Goal: Task Accomplishment & Management: Complete application form

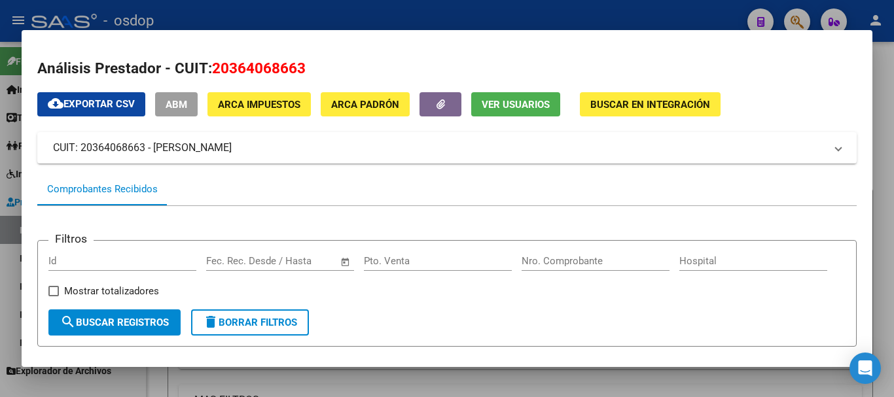
scroll to position [311, 0]
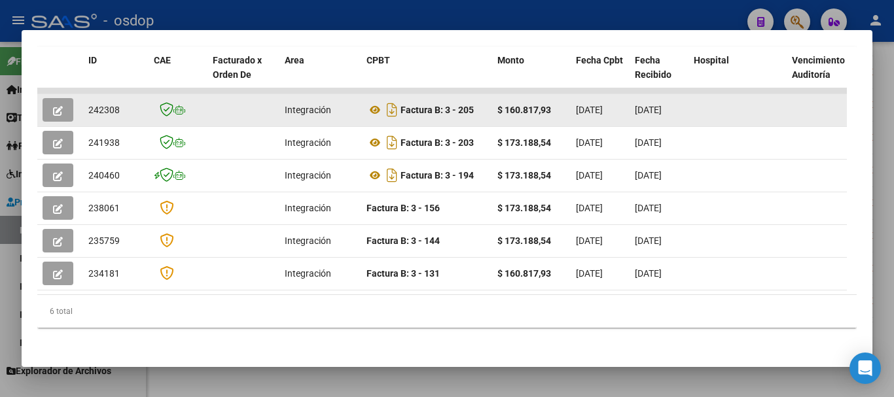
click at [64, 113] on button "button" at bounding box center [58, 110] width 31 height 24
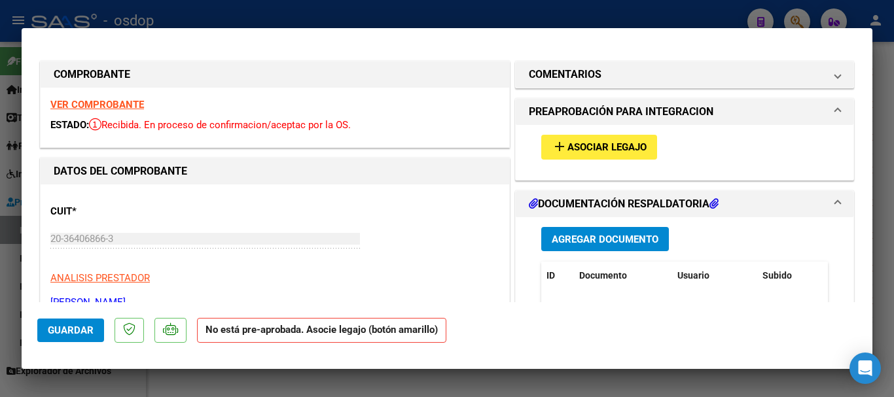
click at [618, 143] on span "Asociar Legajo" at bounding box center [606, 148] width 79 height 12
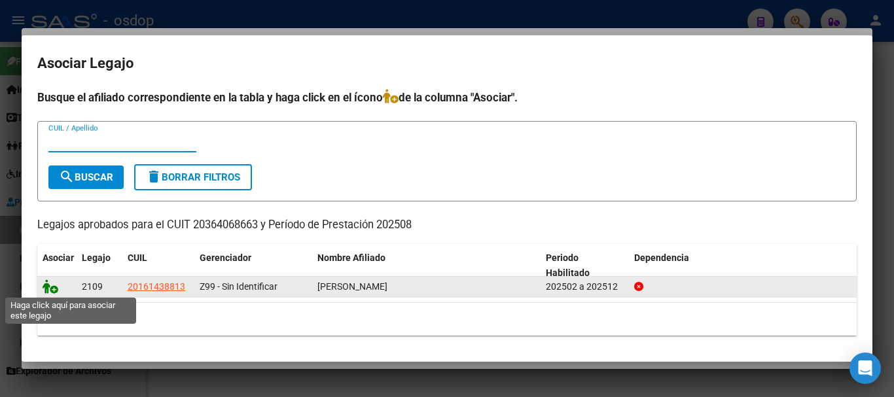
click at [50, 286] on icon at bounding box center [51, 286] width 16 height 14
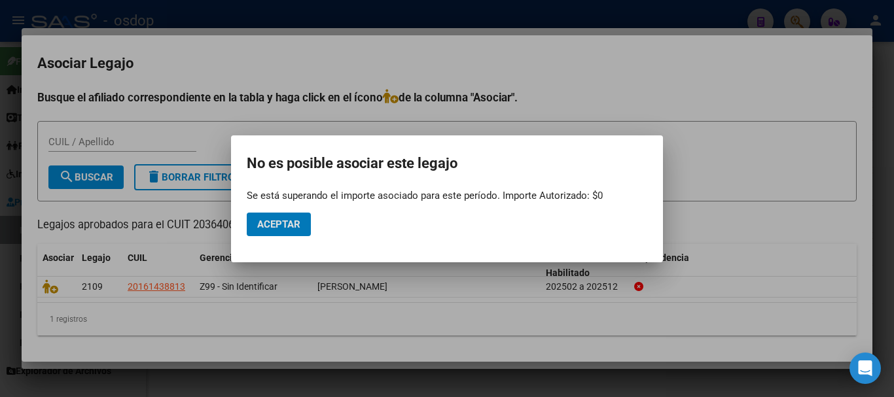
click at [282, 216] on button "Aceptar" at bounding box center [279, 225] width 64 height 24
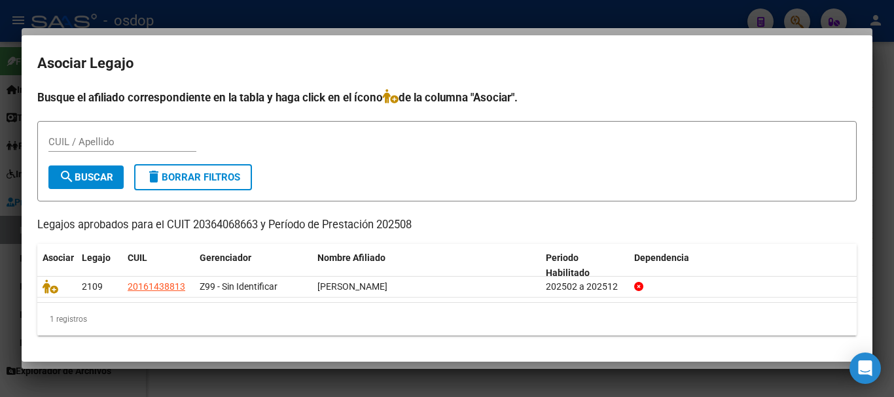
click at [396, 14] on div at bounding box center [447, 198] width 894 height 397
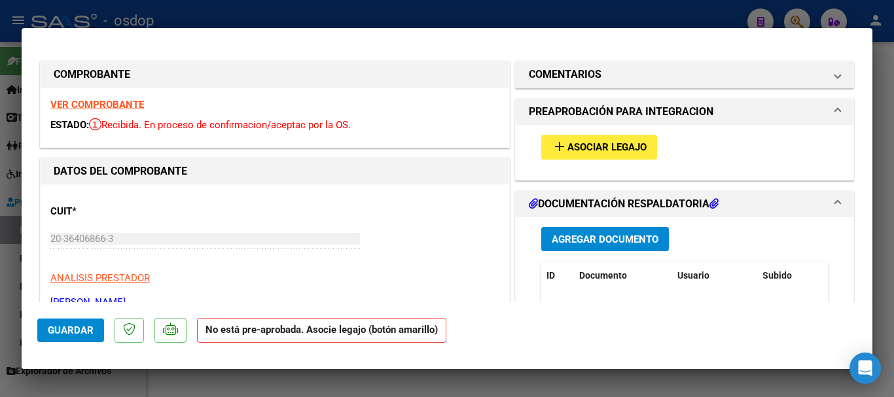
click at [399, 14] on div at bounding box center [447, 198] width 894 height 397
type input "$ 0,00"
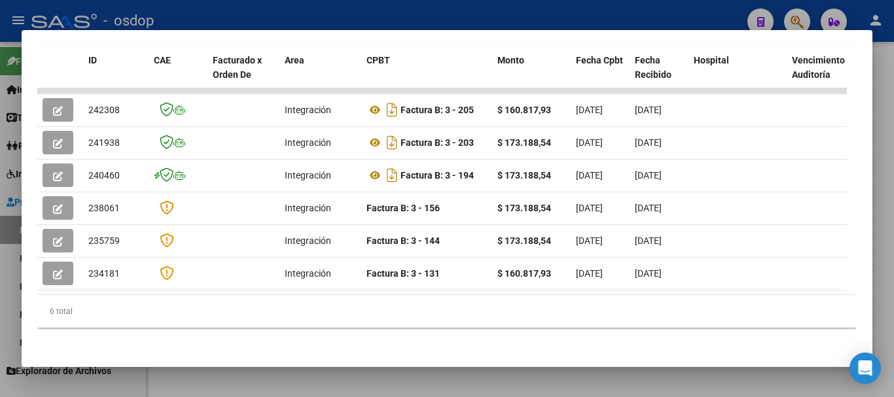
click at [449, 18] on div at bounding box center [447, 198] width 894 height 397
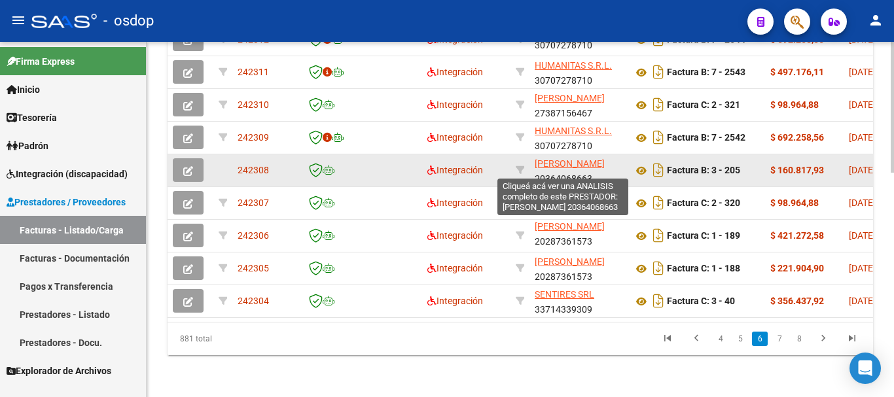
click at [554, 158] on span "[PERSON_NAME]" at bounding box center [570, 163] width 70 height 10
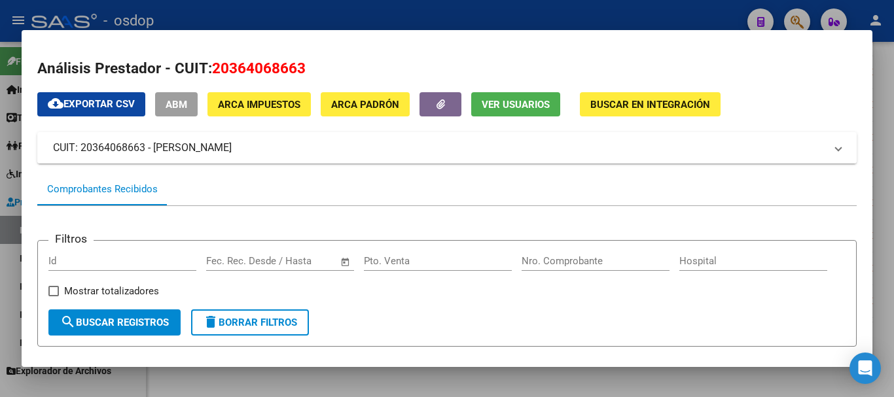
drag, startPoint x: 266, startPoint y: 145, endPoint x: 47, endPoint y: 145, distance: 218.5
click at [47, 145] on mat-expansion-panel-header "CUIT: 20364068663 - [PERSON_NAME]" at bounding box center [446, 147] width 819 height 31
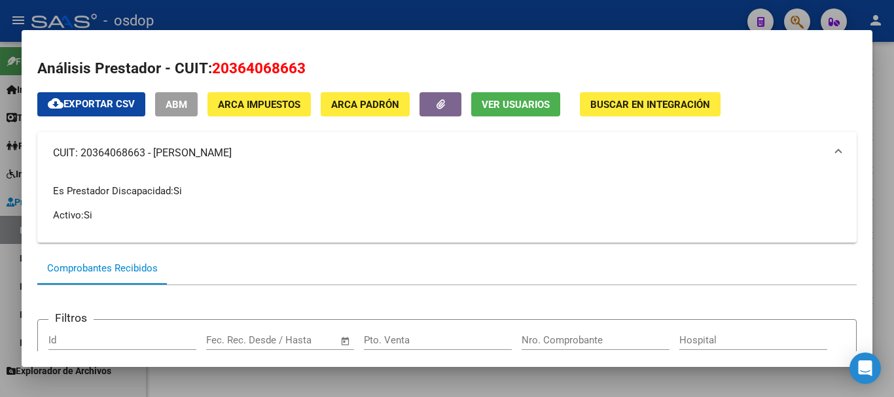
copy mat-panel-title "CUIT: 20364068663 - [PERSON_NAME]"
click at [433, 20] on div at bounding box center [447, 198] width 894 height 397
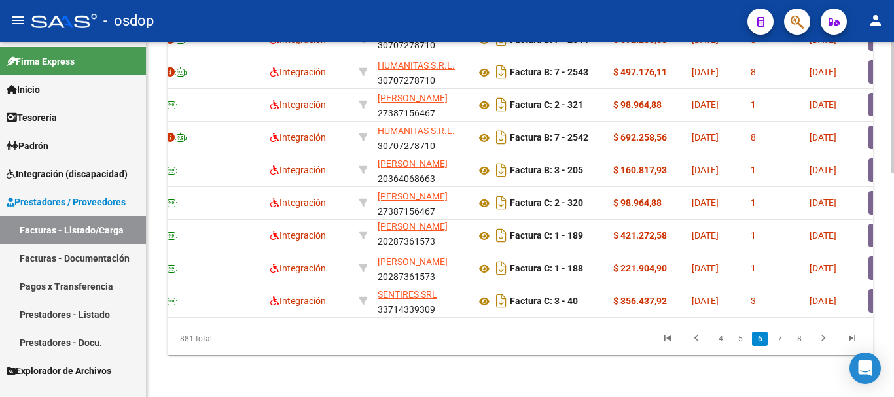
scroll to position [0, 154]
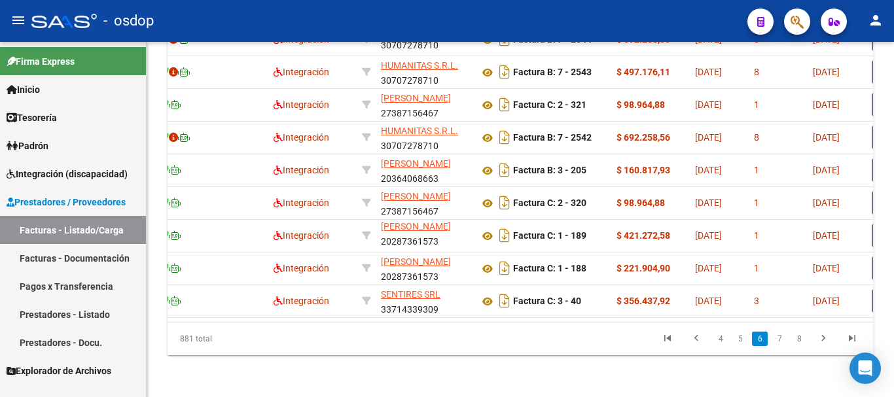
click at [434, 22] on div "- osdop" at bounding box center [383, 21] width 705 height 29
click at [779, 336] on link "7" at bounding box center [779, 339] width 16 height 14
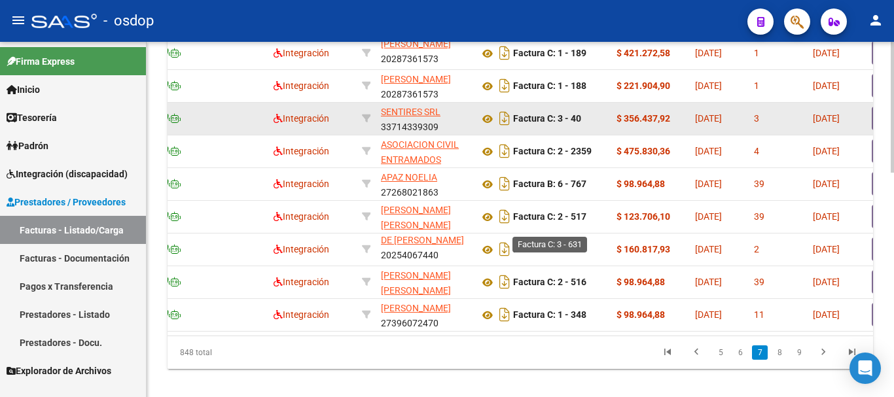
scroll to position [607, 0]
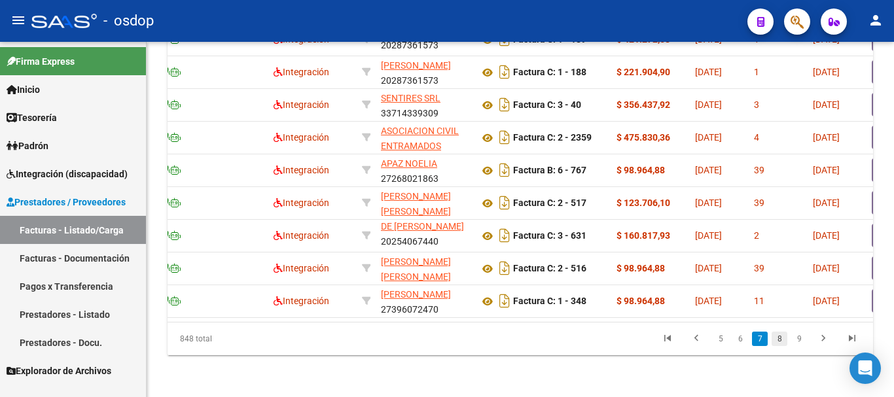
click at [780, 342] on link "8" at bounding box center [779, 339] width 16 height 14
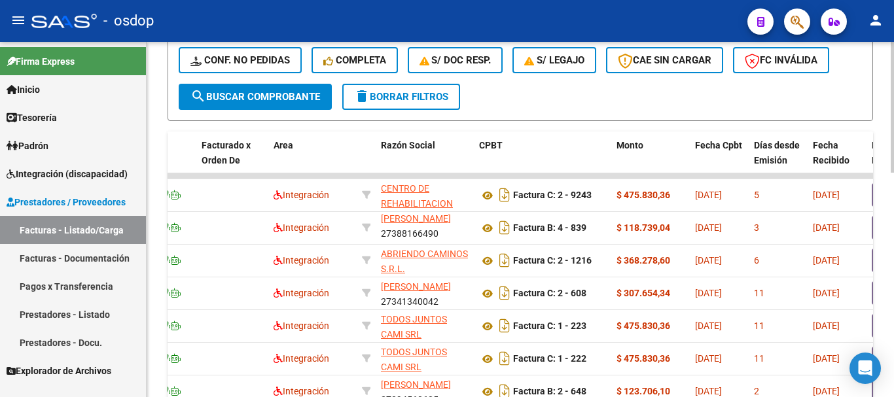
scroll to position [149, 0]
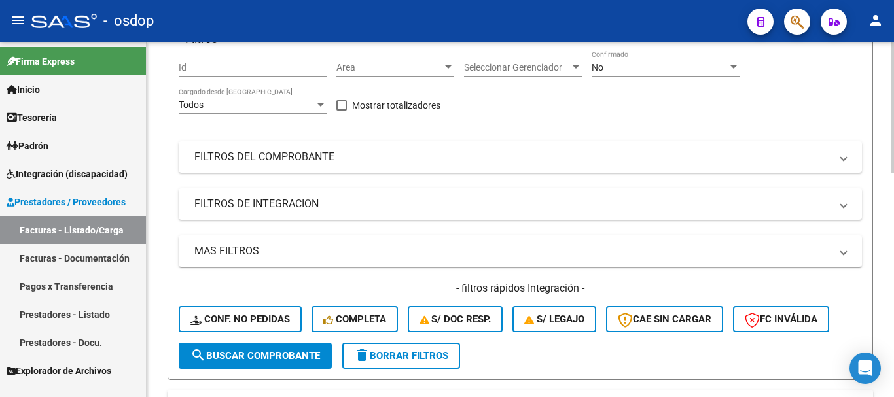
click at [393, 354] on span "delete Borrar Filtros" at bounding box center [401, 356] width 94 height 12
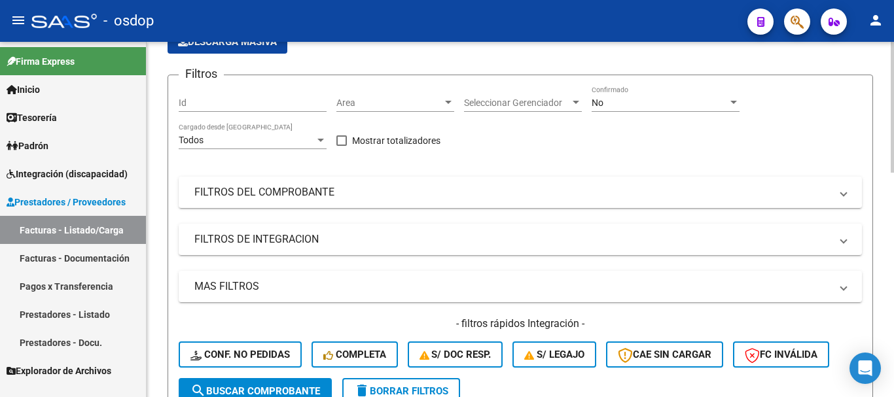
scroll to position [280, 0]
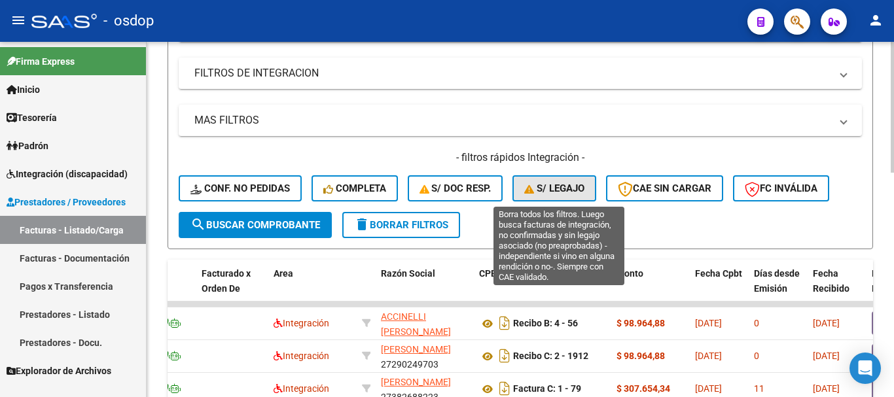
click at [554, 187] on span "S/ legajo" at bounding box center [554, 189] width 60 height 12
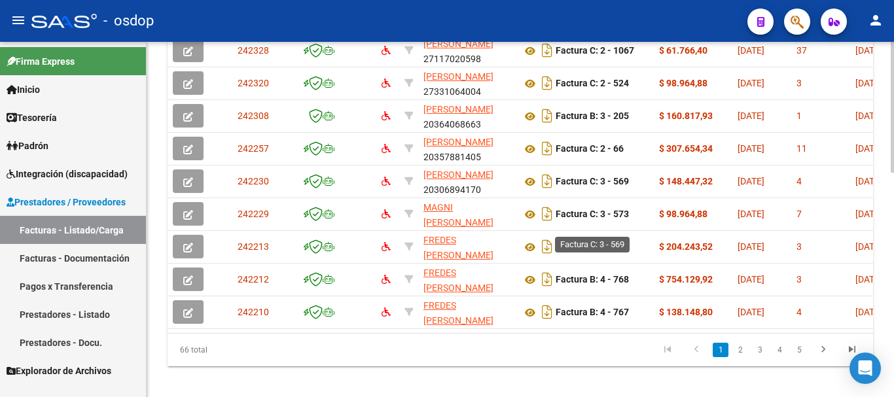
scroll to position [607, 0]
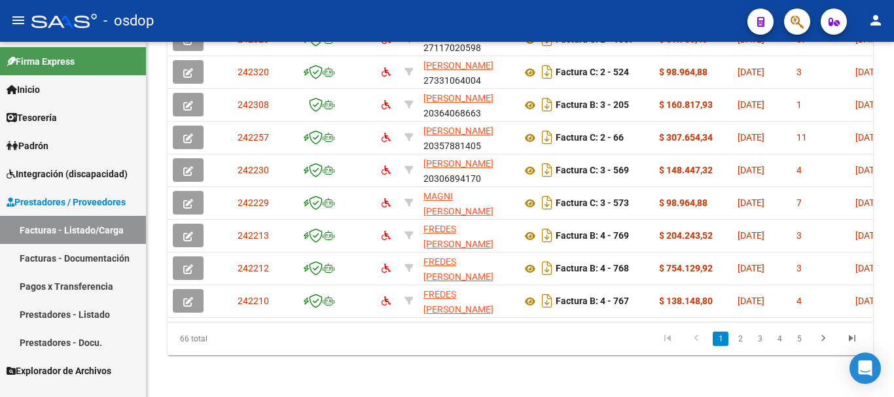
click at [745, 341] on link "2" at bounding box center [740, 339] width 16 height 14
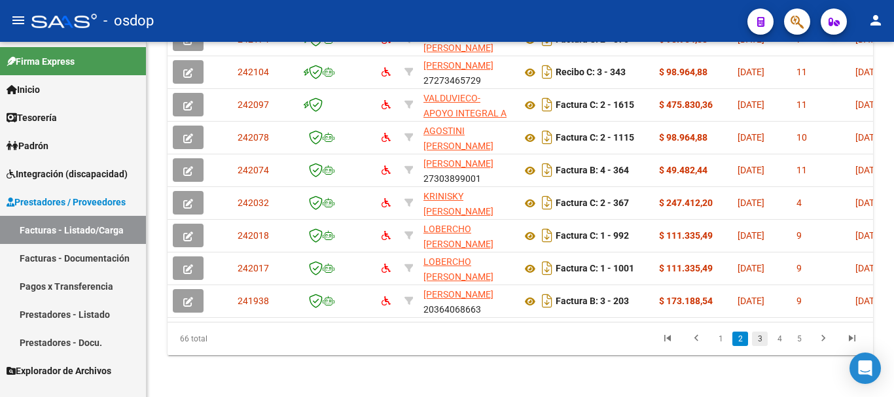
click at [760, 336] on link "3" at bounding box center [760, 339] width 16 height 14
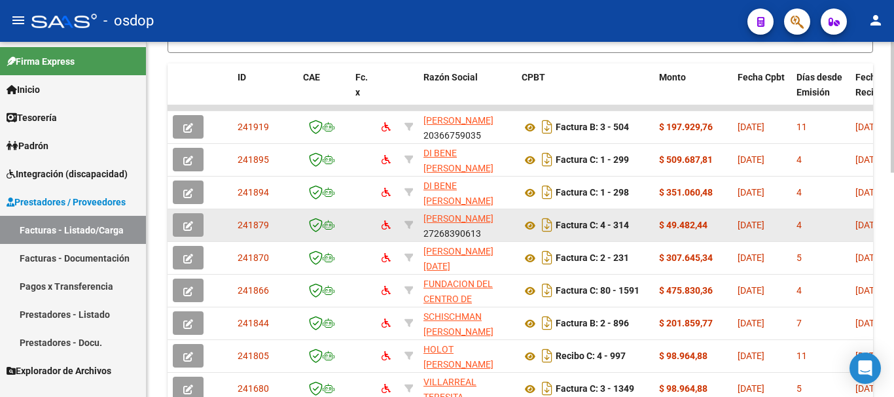
scroll to position [542, 0]
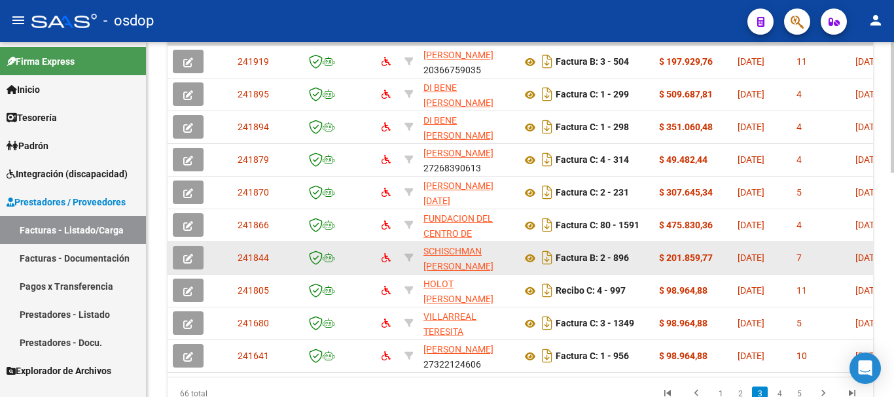
click at [188, 256] on icon "button" at bounding box center [188, 259] width 10 height 10
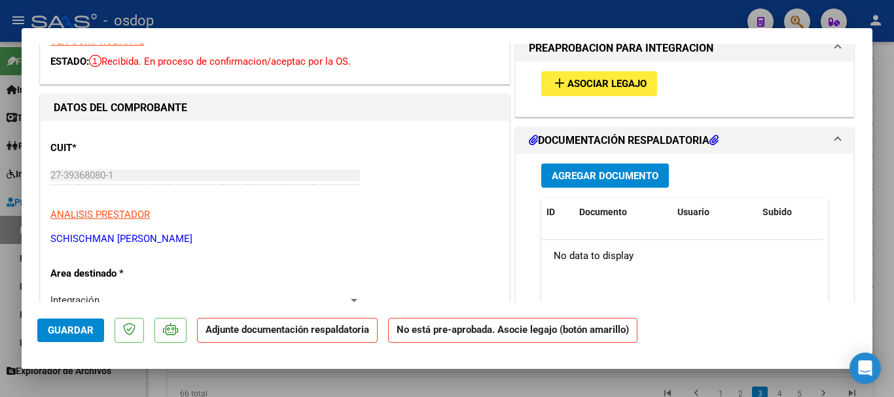
scroll to position [0, 0]
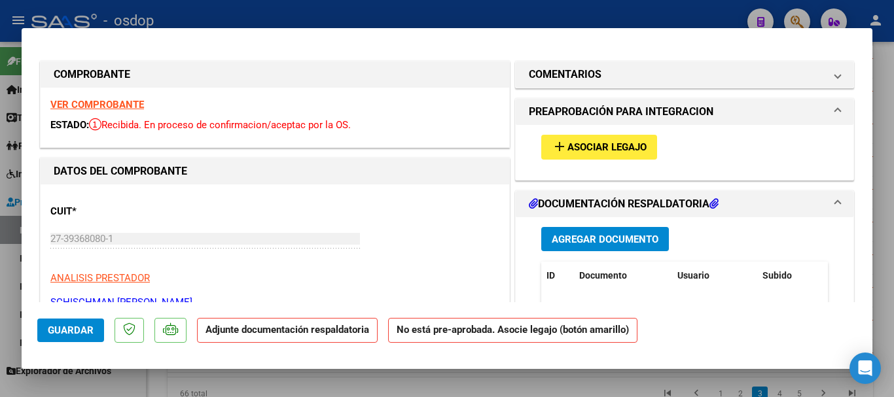
click at [531, 11] on div at bounding box center [447, 198] width 894 height 397
type input "$ 0,00"
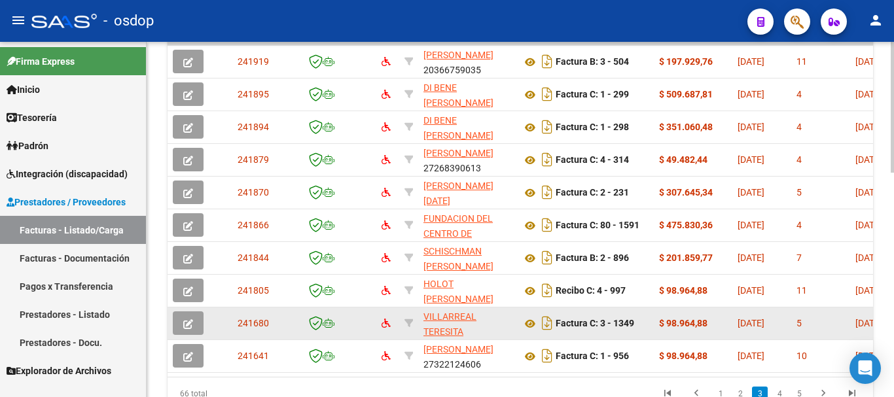
scroll to position [607, 0]
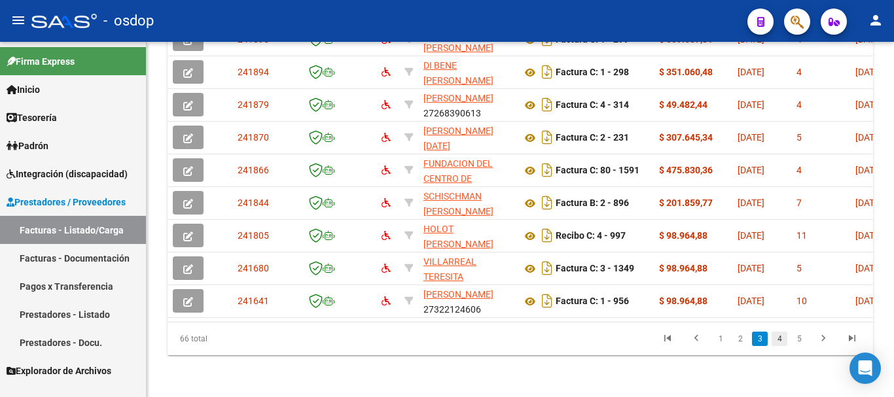
click at [781, 337] on link "4" at bounding box center [779, 339] width 16 height 14
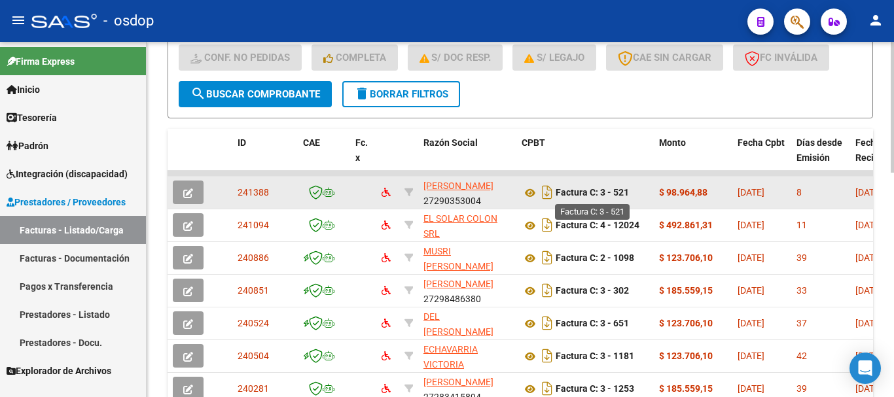
scroll to position [476, 0]
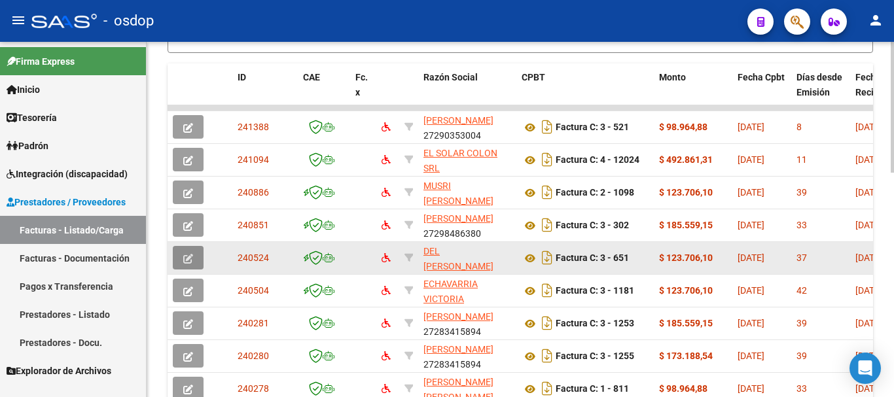
click at [190, 255] on icon "button" at bounding box center [188, 259] width 10 height 10
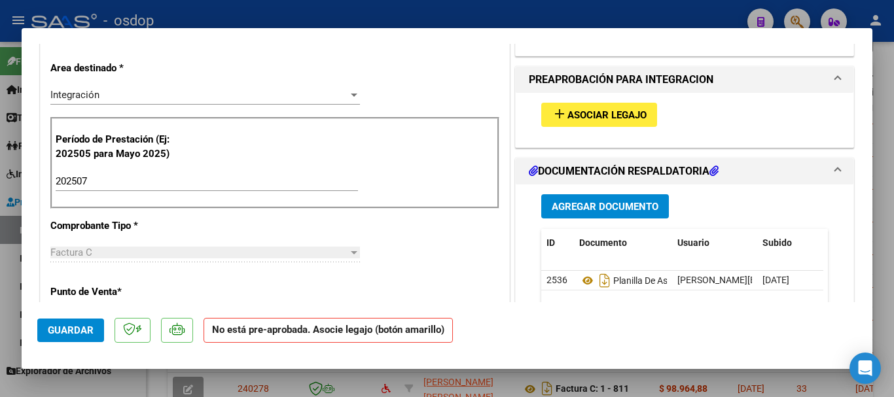
scroll to position [251, 0]
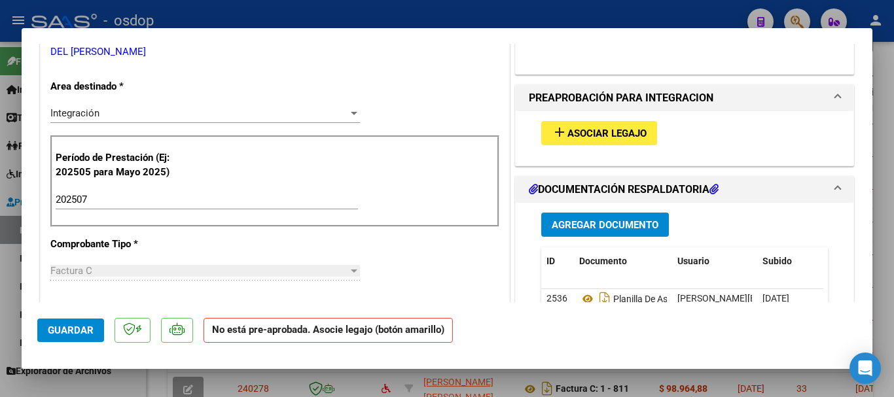
click at [597, 130] on span "Asociar Legajo" at bounding box center [606, 134] width 79 height 12
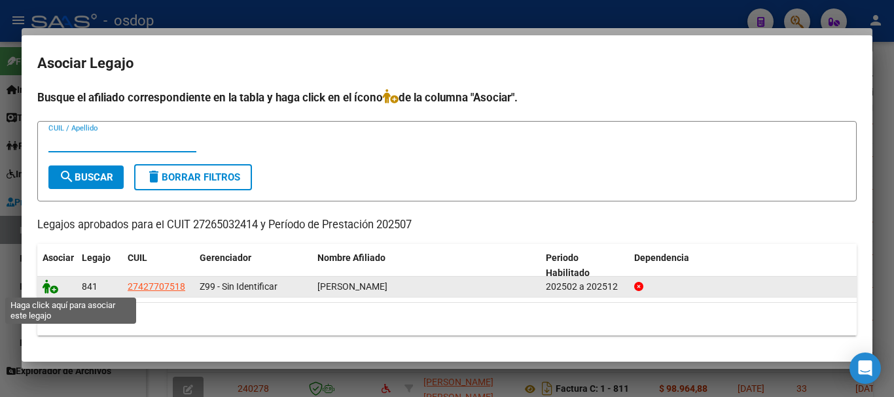
click at [48, 284] on icon at bounding box center [51, 286] width 16 height 14
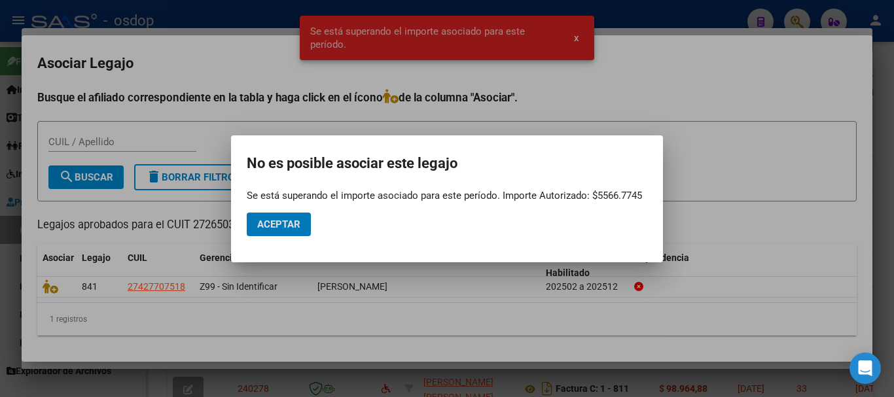
click at [575, 36] on div at bounding box center [447, 198] width 894 height 397
click at [575, 36] on span "x" at bounding box center [576, 38] width 5 height 12
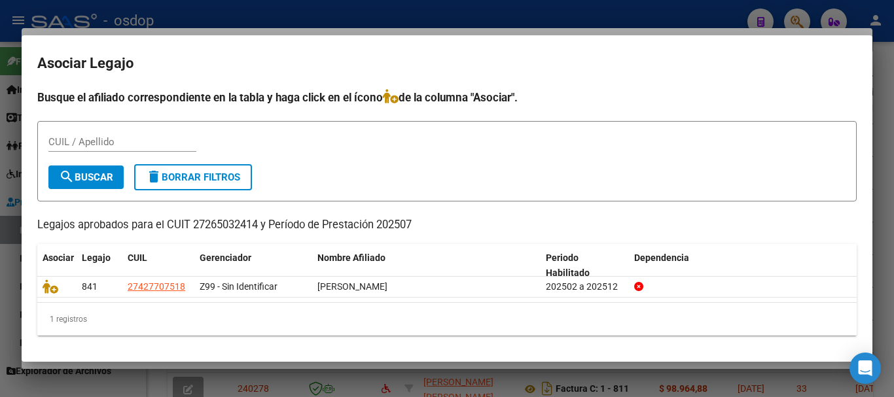
click at [631, 16] on div at bounding box center [447, 198] width 894 height 397
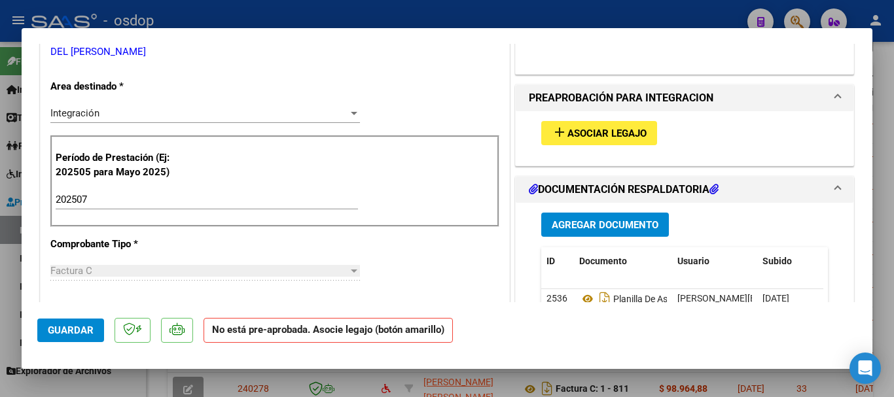
click at [572, 18] on div at bounding box center [447, 198] width 894 height 397
type input "$ 0,00"
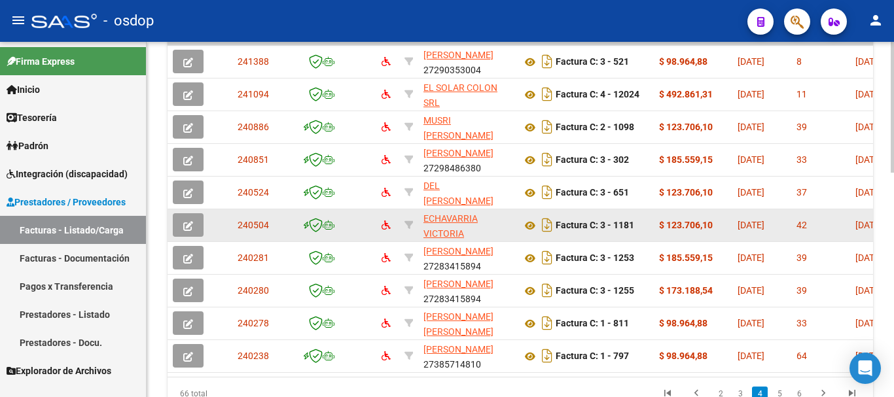
scroll to position [607, 0]
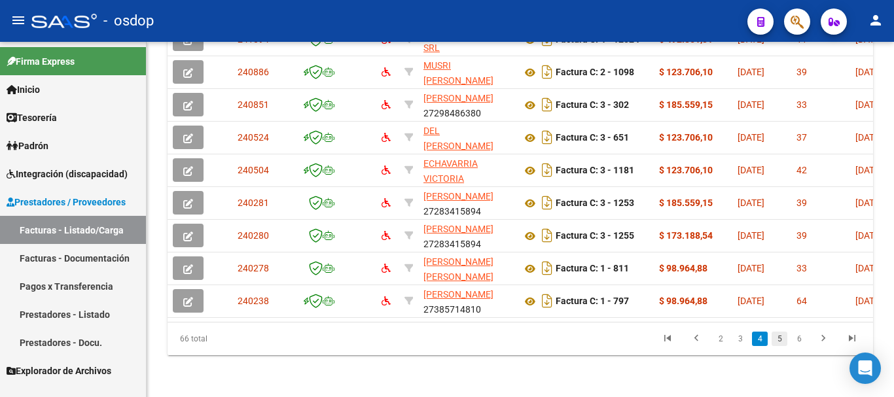
click at [780, 339] on link "5" at bounding box center [779, 339] width 16 height 14
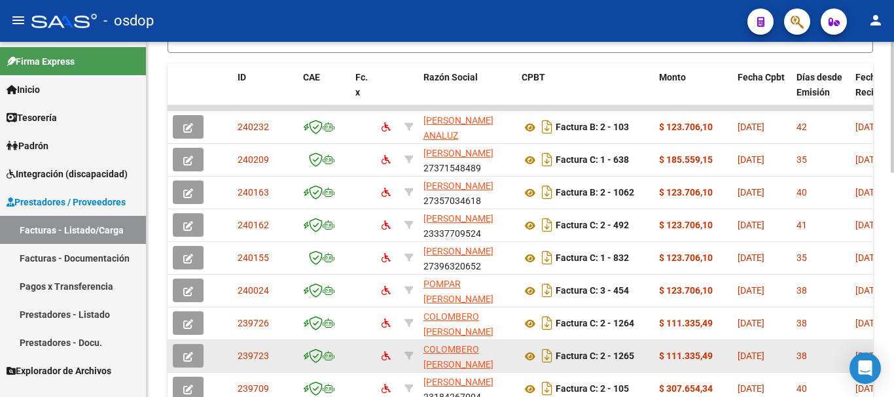
scroll to position [542, 0]
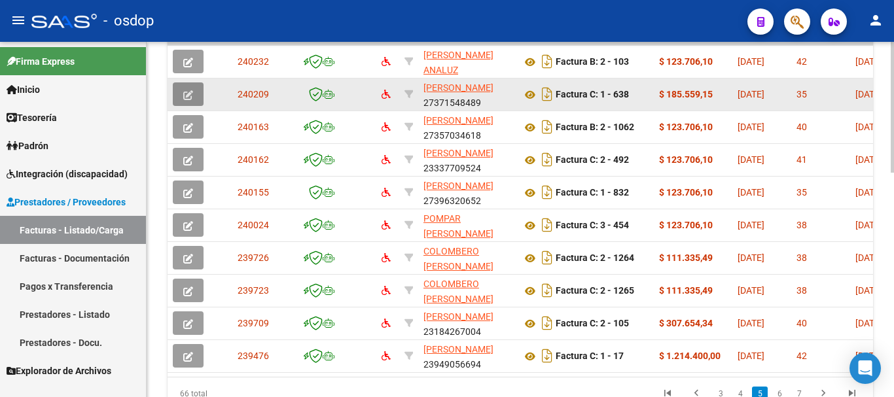
click at [181, 95] on button "button" at bounding box center [188, 94] width 31 height 24
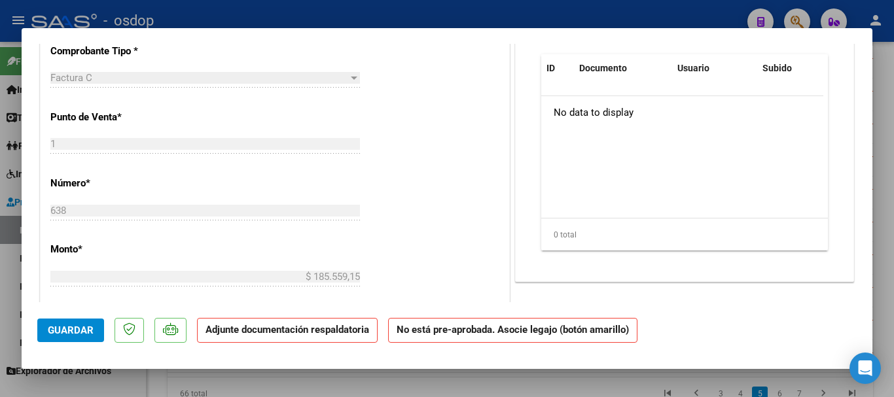
scroll to position [458, 0]
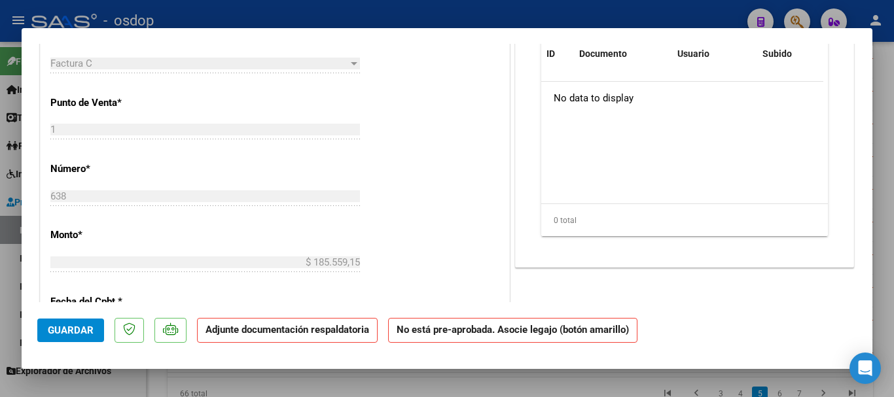
click at [480, 19] on div at bounding box center [447, 198] width 894 height 397
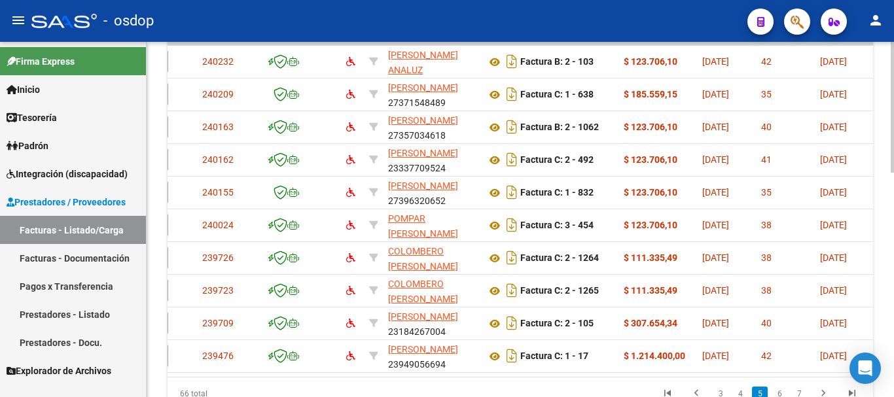
scroll to position [0, 0]
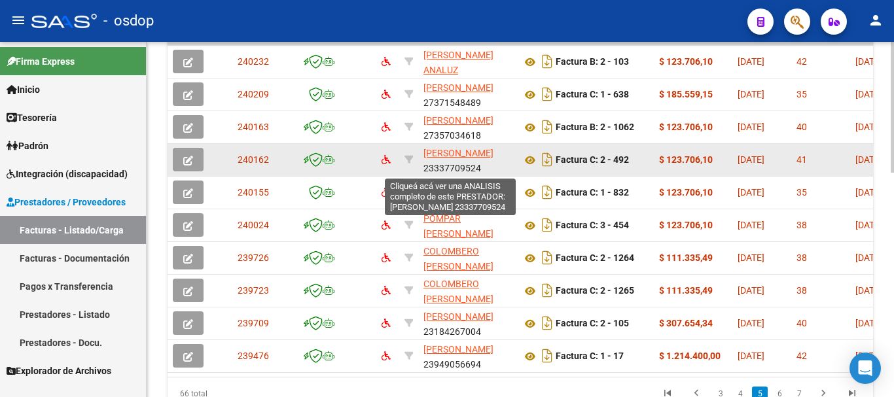
click at [444, 152] on span "[PERSON_NAME]" at bounding box center [458, 153] width 70 height 10
type textarea "23337709524"
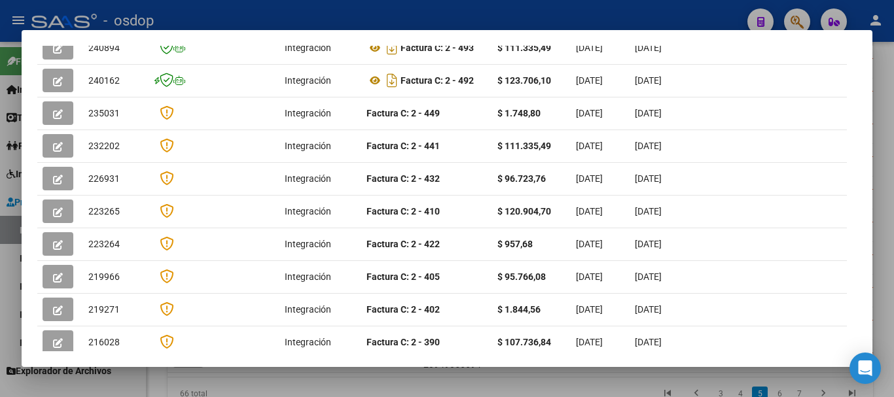
click at [449, 23] on div at bounding box center [447, 198] width 894 height 397
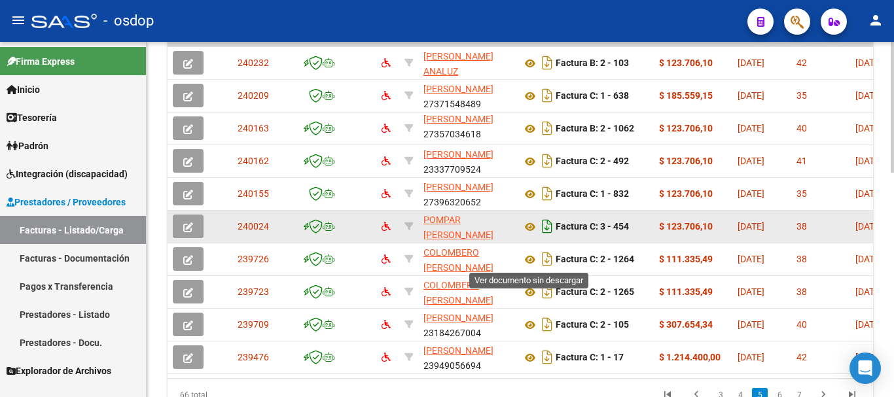
scroll to position [542, 0]
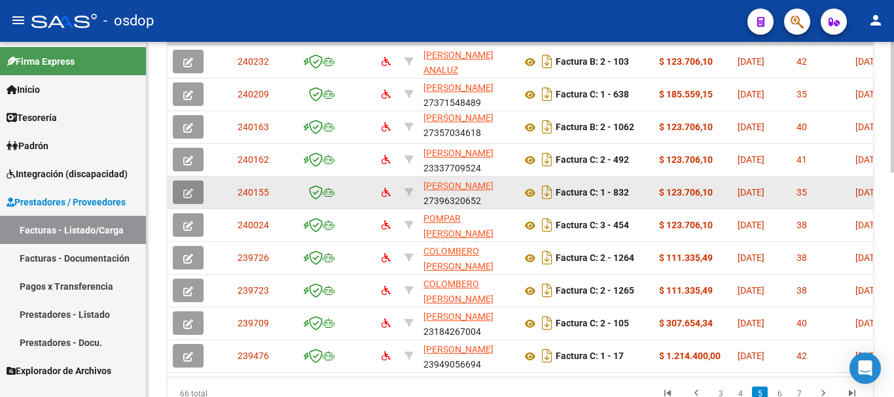
click at [186, 192] on icon "button" at bounding box center [188, 193] width 10 height 10
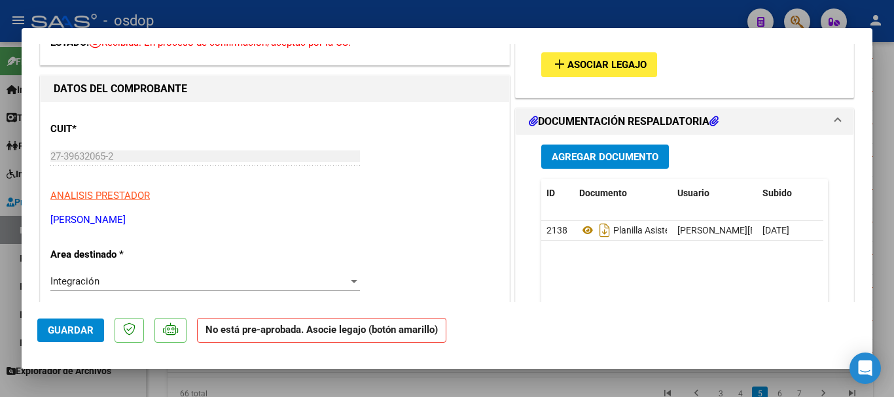
scroll to position [0, 0]
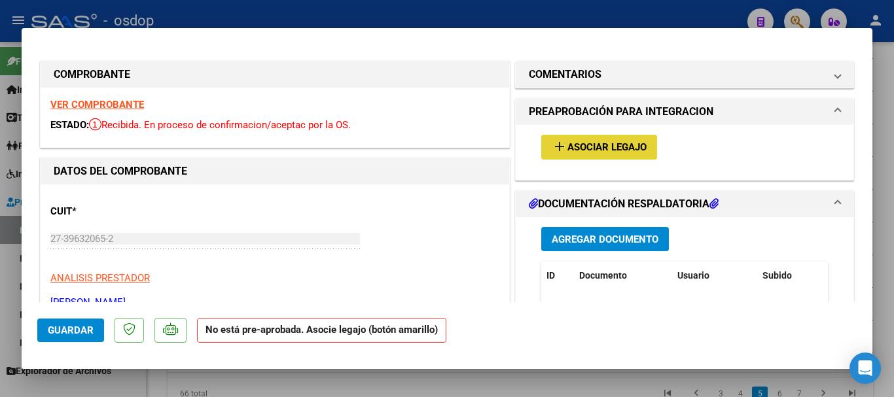
click at [575, 144] on span "Asociar Legajo" at bounding box center [606, 148] width 79 height 12
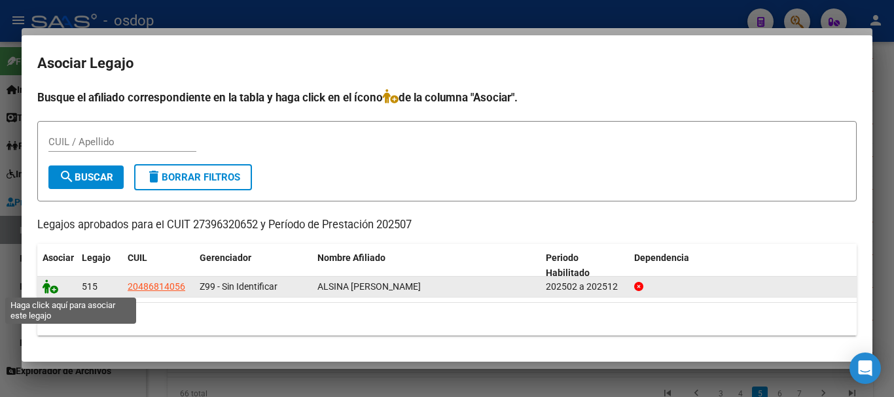
click at [52, 287] on icon at bounding box center [51, 286] width 16 height 14
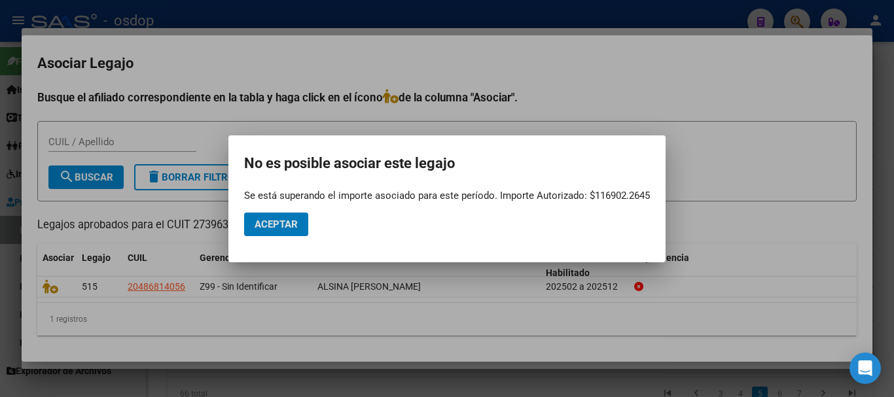
click at [273, 219] on span "Aceptar" at bounding box center [276, 225] width 43 height 12
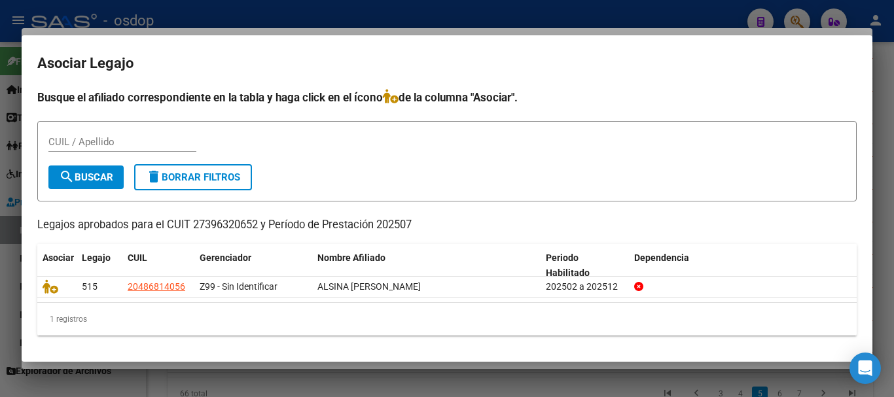
click at [514, 26] on div at bounding box center [447, 198] width 894 height 397
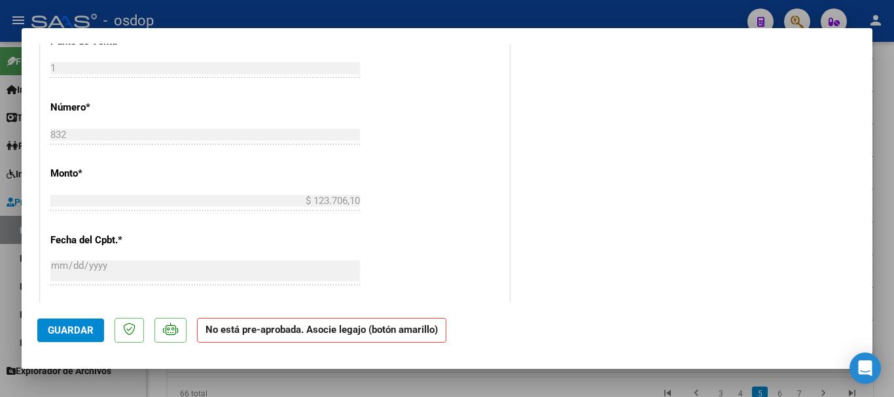
scroll to position [523, 0]
click at [425, 7] on div at bounding box center [447, 198] width 894 height 397
type input "$ 0,00"
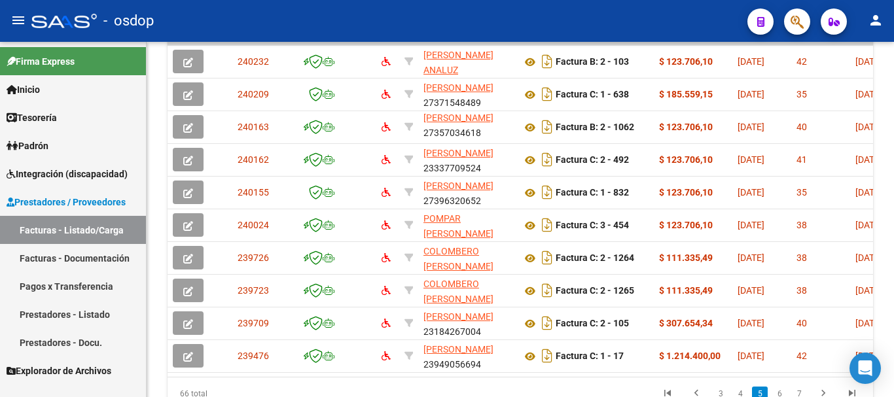
scroll to position [542, 0]
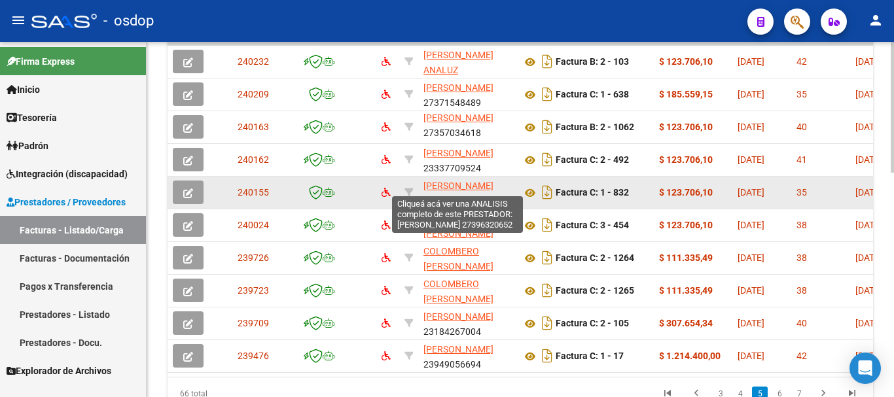
click at [448, 184] on span "[PERSON_NAME]" at bounding box center [458, 186] width 70 height 10
type textarea "27396320652"
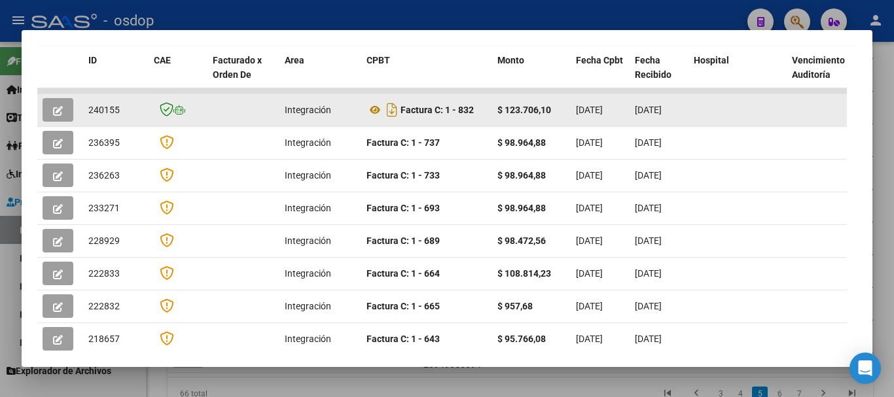
scroll to position [376, 0]
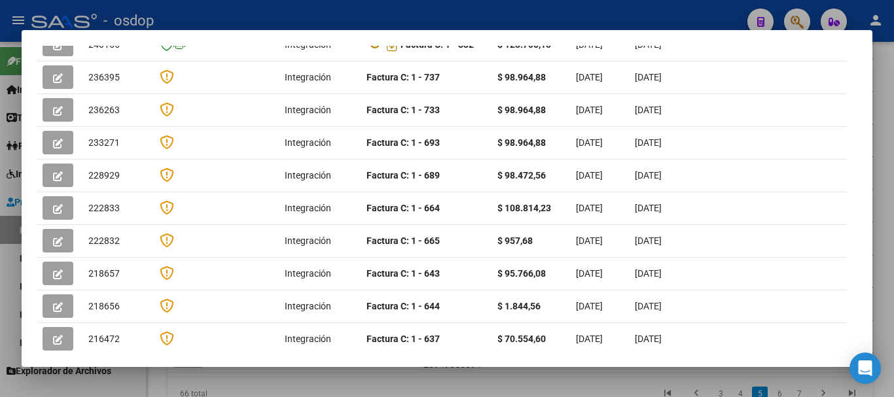
drag, startPoint x: 194, startPoint y: 332, endPoint x: 287, endPoint y: 334, distance: 92.9
click at [287, 334] on datatable-body "240155 Integración Factura C: 1 - 832 $ 123.706,10 [DATE] [DATE] - [DATE] Lucia…" at bounding box center [441, 192] width 809 height 338
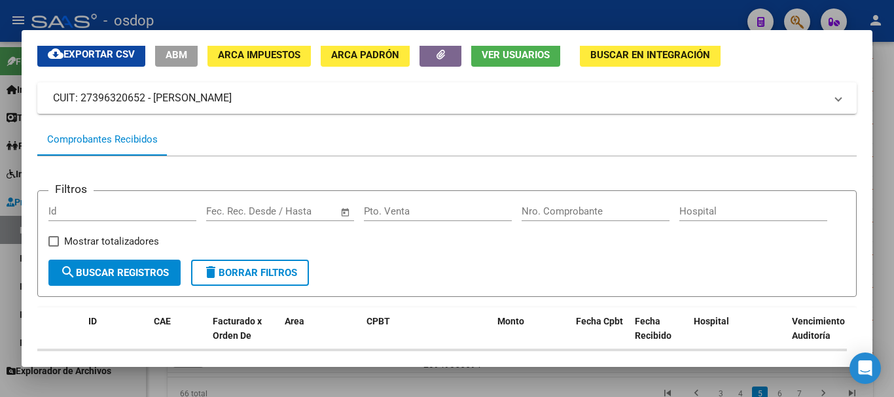
scroll to position [0, 0]
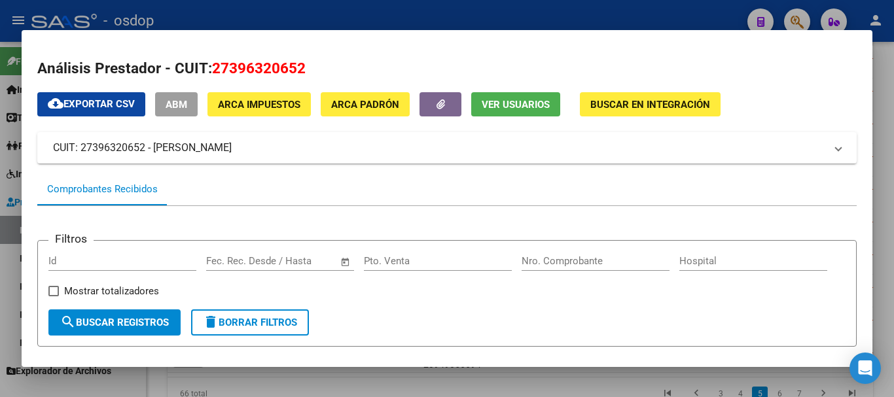
click at [425, 13] on div at bounding box center [447, 198] width 894 height 397
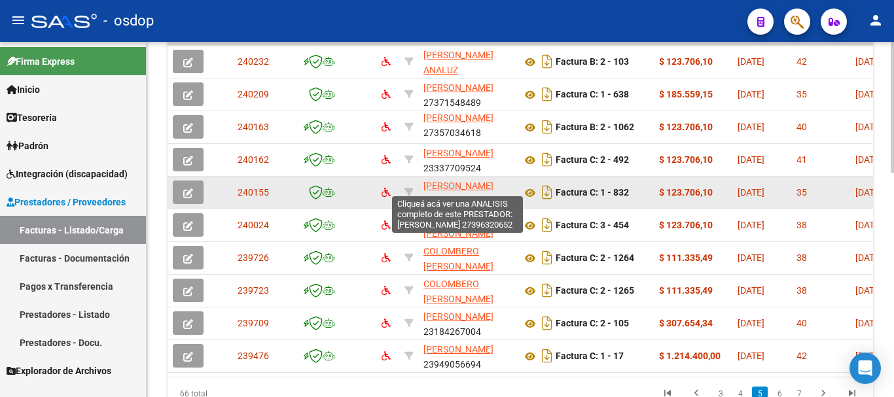
click at [459, 190] on span "[PERSON_NAME]" at bounding box center [458, 186] width 70 height 10
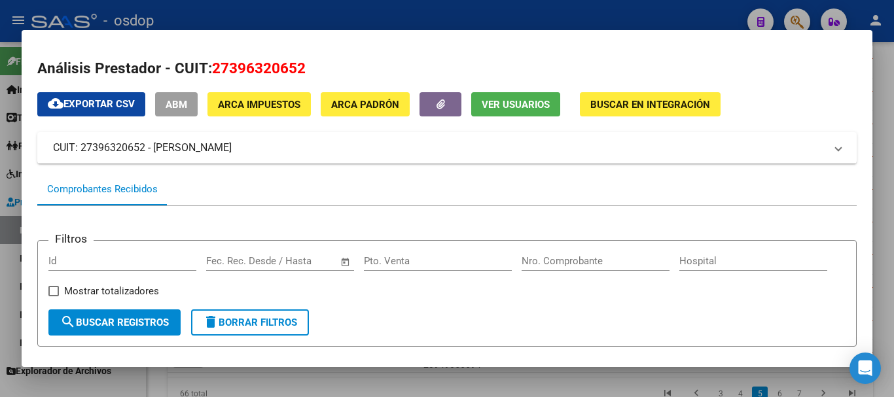
click at [351, 12] on div at bounding box center [447, 198] width 894 height 397
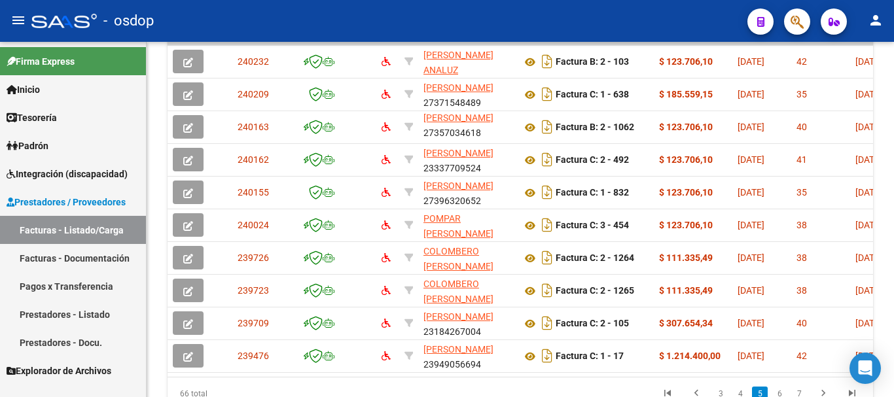
click at [58, 314] on link "Prestadores - Listado" at bounding box center [73, 314] width 146 height 28
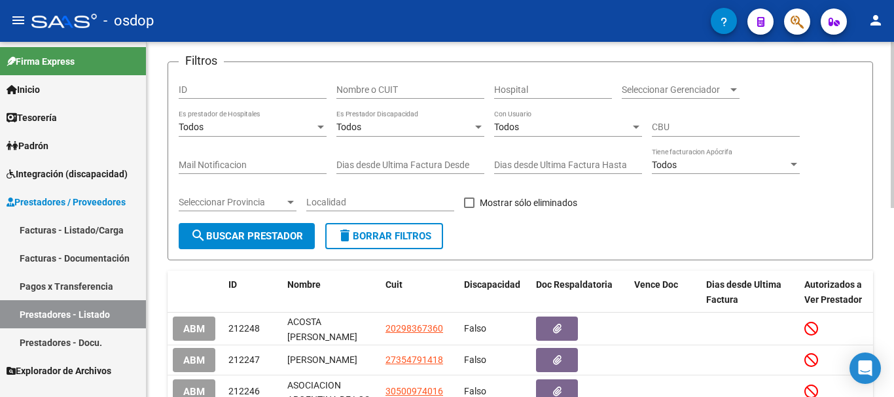
scroll to position [77, 0]
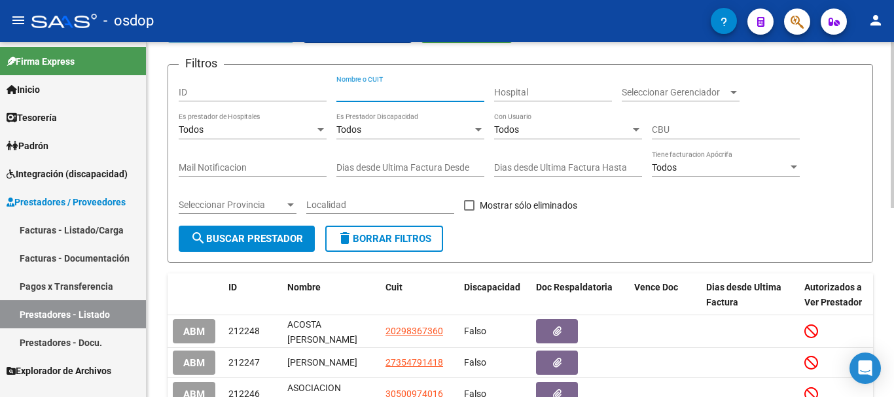
click at [382, 93] on input "Nombre o CUIT" at bounding box center [410, 92] width 148 height 11
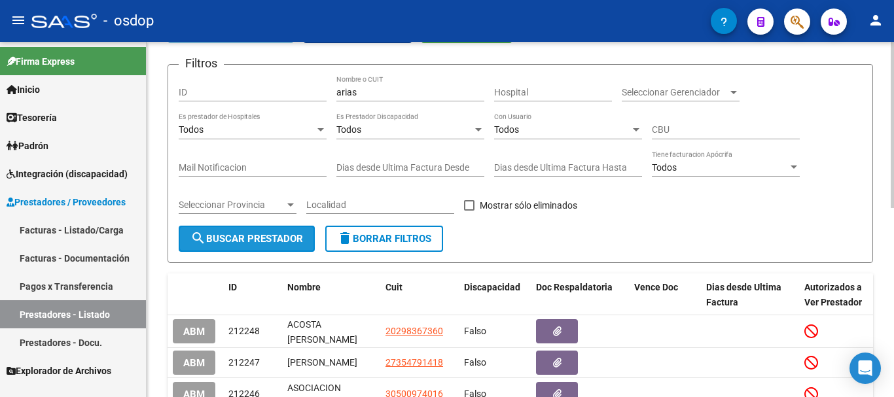
click at [266, 241] on span "search Buscar Prestador" at bounding box center [246, 239] width 113 height 12
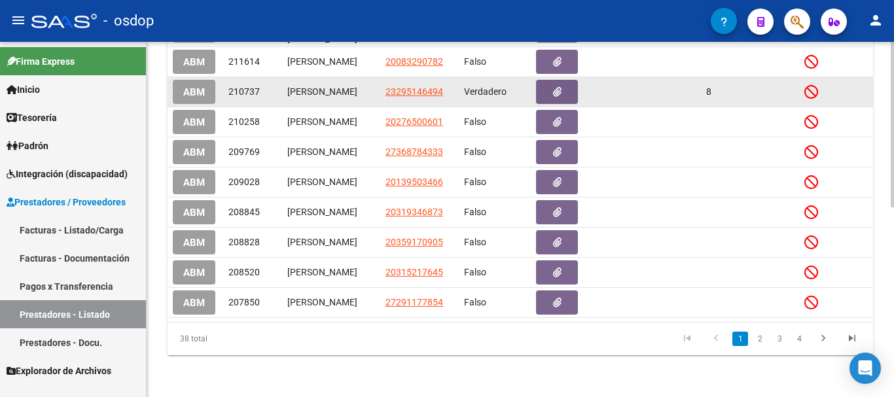
scroll to position [404, 0]
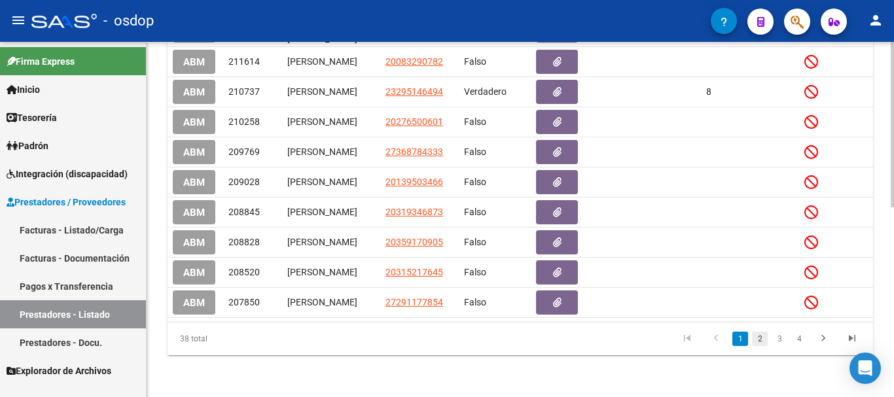
click at [764, 340] on link "2" at bounding box center [760, 339] width 16 height 14
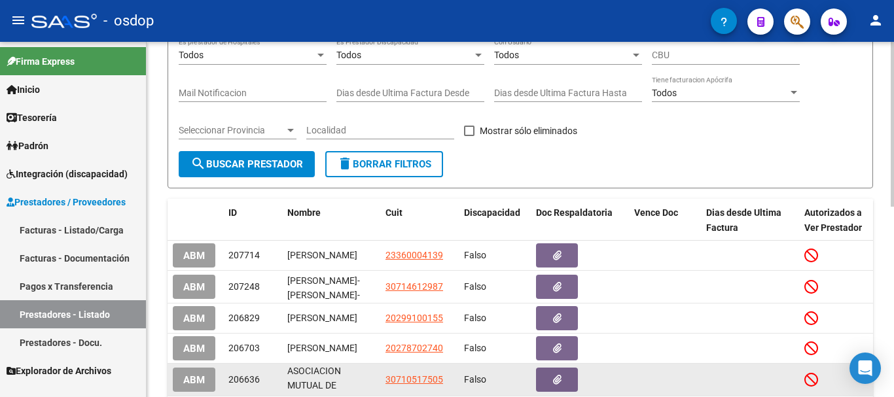
scroll to position [79, 0]
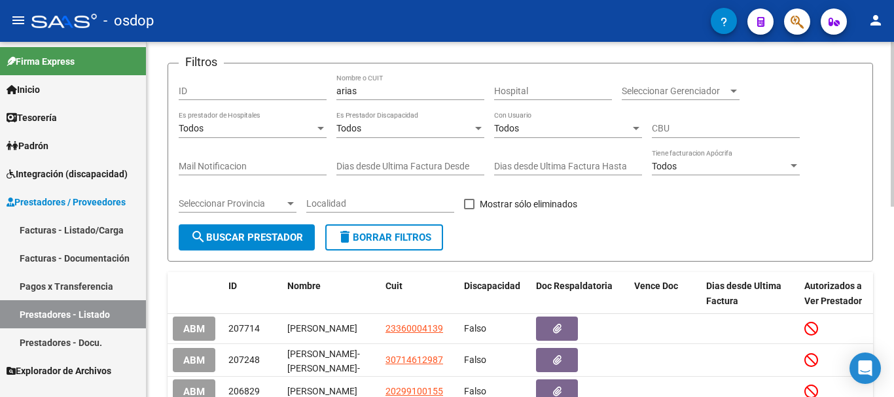
click at [440, 97] on div "arias Nombre o CUIT" at bounding box center [410, 87] width 148 height 26
type input "[PERSON_NAME]"
click at [238, 241] on span "search Buscar Prestador" at bounding box center [246, 238] width 113 height 12
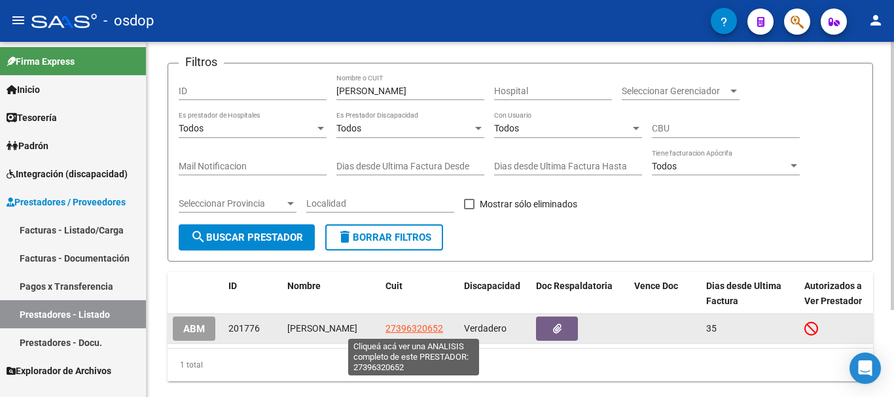
click at [412, 326] on span "27396320652" at bounding box center [414, 328] width 58 height 10
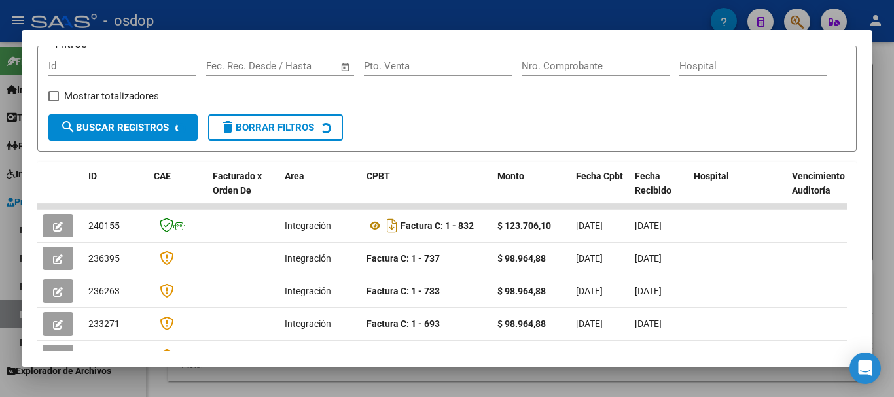
scroll to position [196, 0]
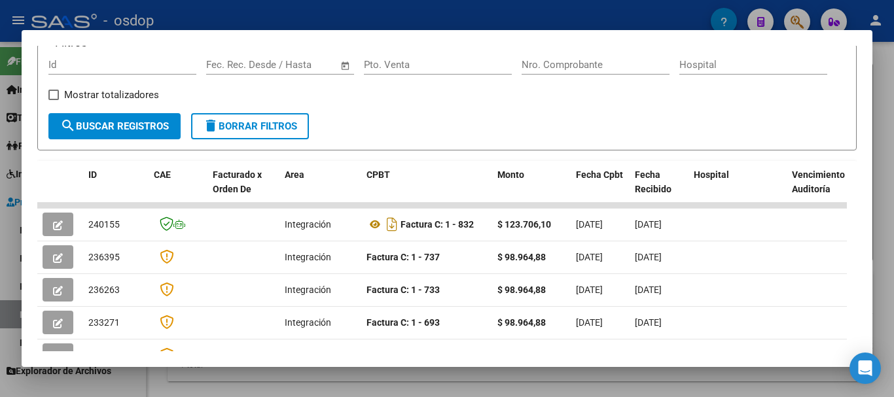
click at [402, 9] on div at bounding box center [447, 198] width 894 height 397
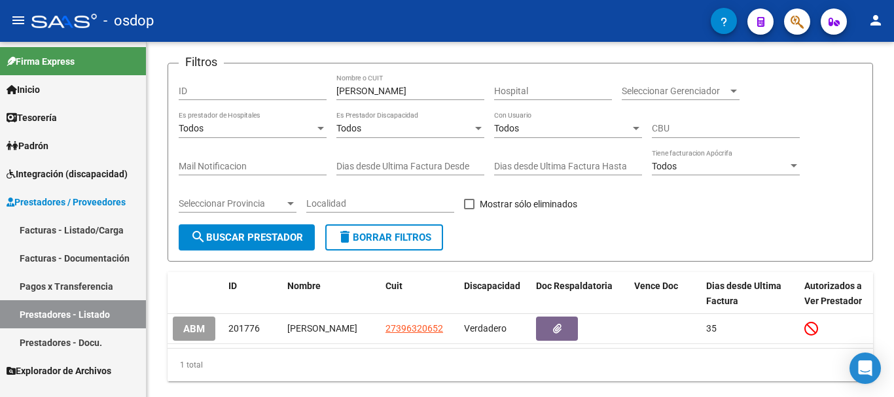
click at [61, 343] on link "Prestadores - Docu." at bounding box center [73, 342] width 146 height 28
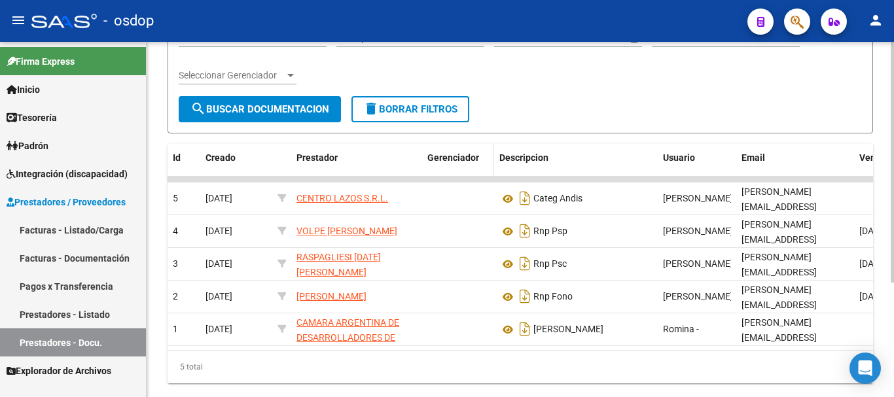
scroll to position [169, 0]
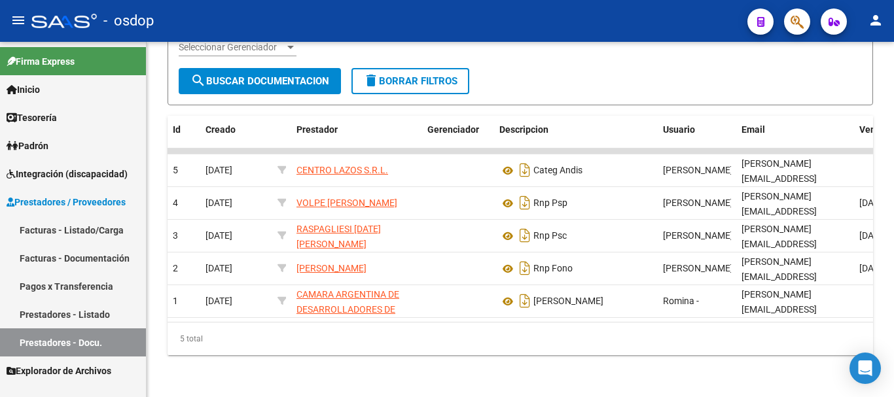
click at [86, 318] on link "Prestadores - Listado" at bounding box center [73, 314] width 146 height 28
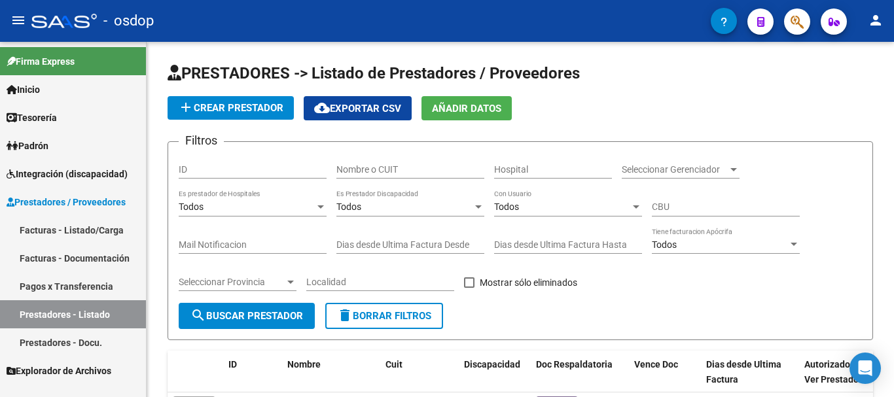
click at [62, 261] on link "Facturas - Documentación" at bounding box center [73, 258] width 146 height 28
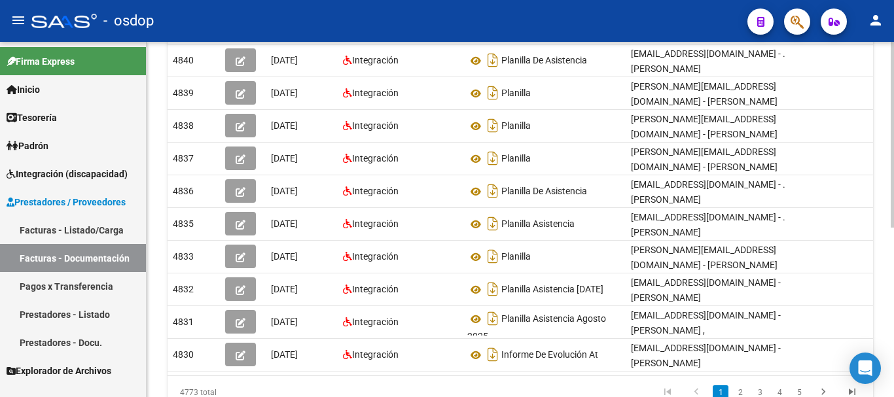
scroll to position [258, 0]
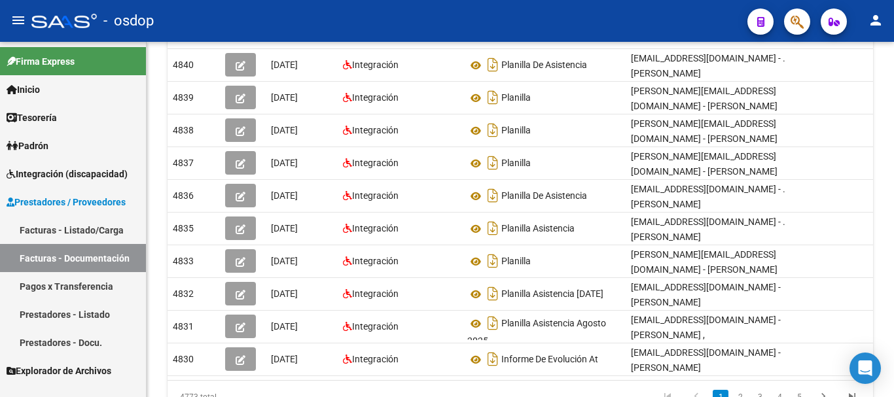
click at [76, 228] on link "Facturas - Listado/Carga" at bounding box center [73, 230] width 146 height 28
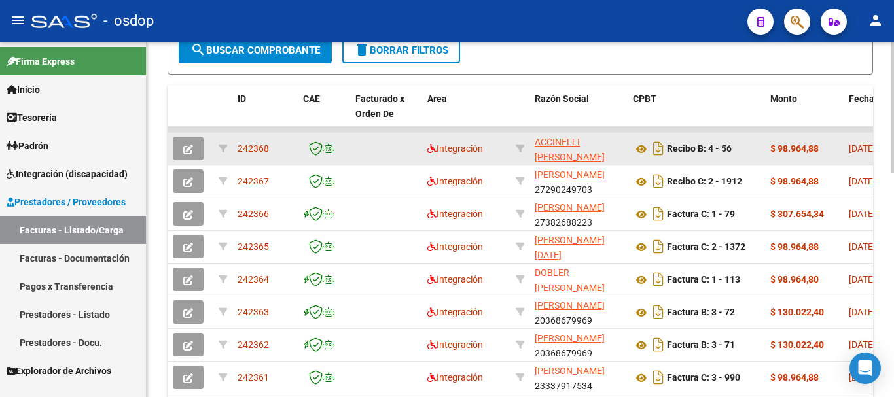
scroll to position [324, 0]
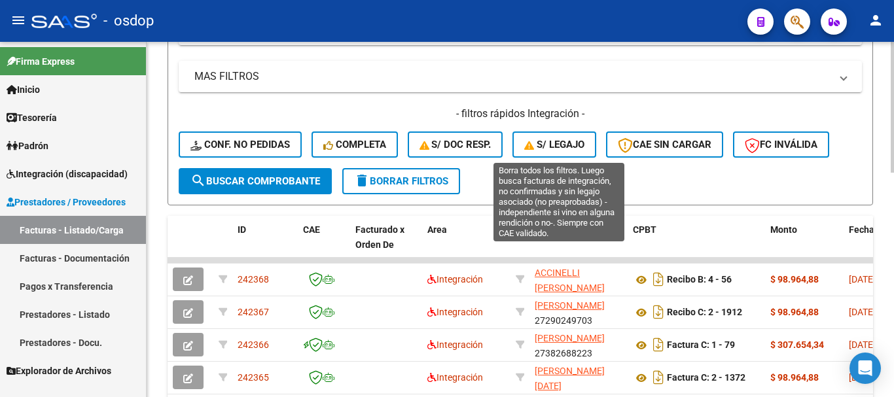
click at [550, 144] on span "S/ legajo" at bounding box center [554, 145] width 60 height 12
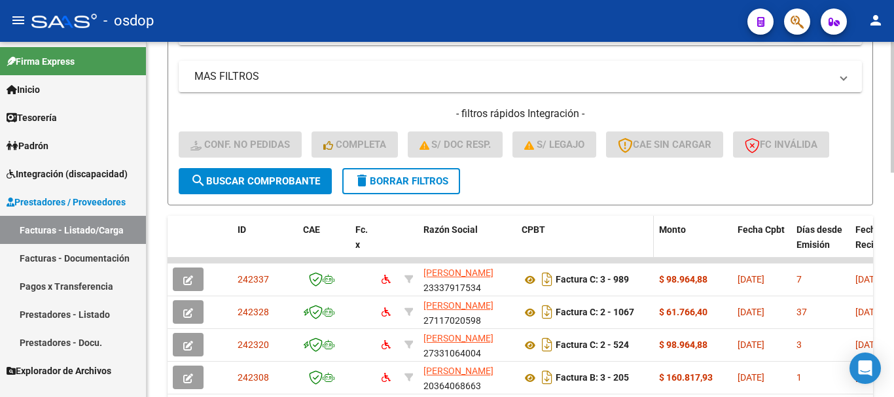
scroll to position [586, 0]
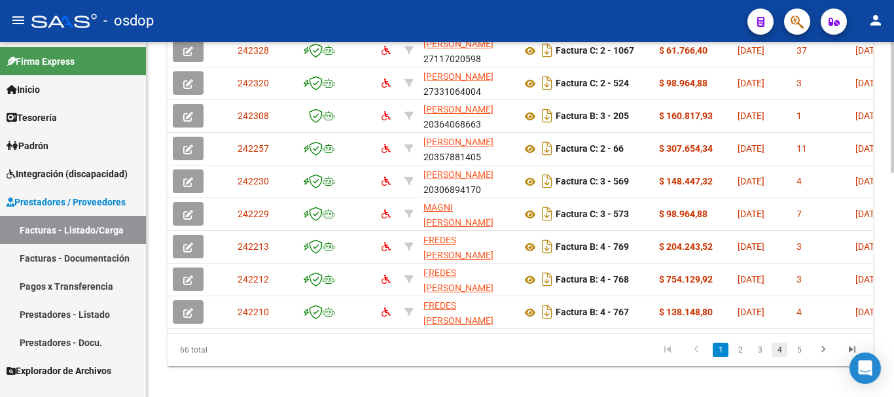
click at [773, 357] on link "4" at bounding box center [779, 350] width 16 height 14
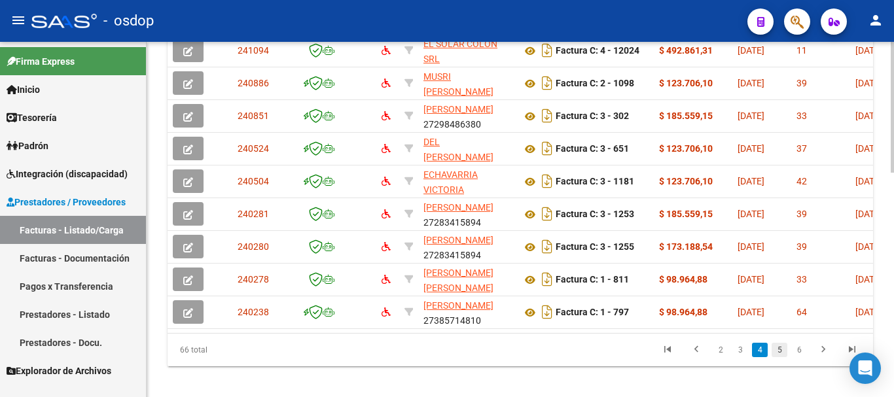
click at [777, 357] on link "5" at bounding box center [779, 350] width 16 height 14
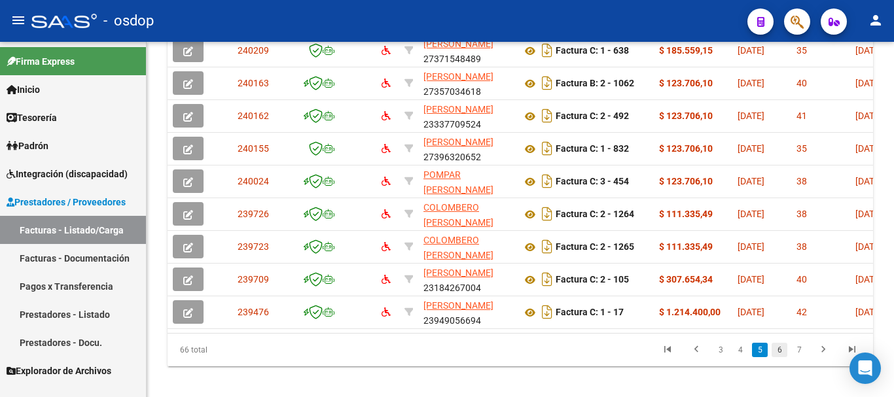
click at [781, 357] on link "6" at bounding box center [779, 350] width 16 height 14
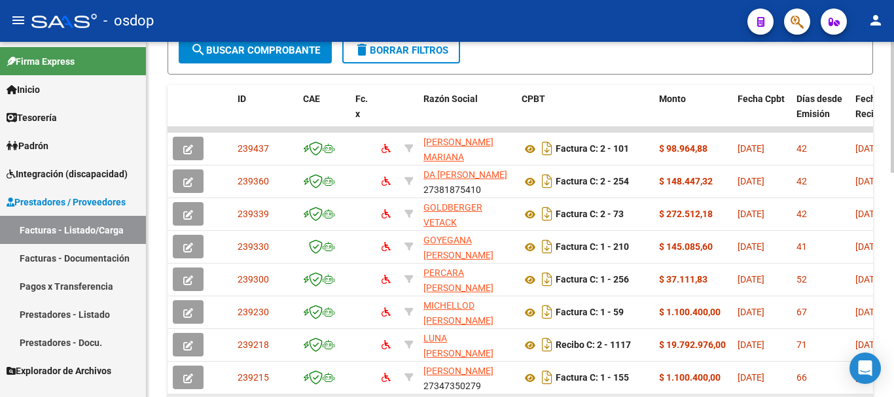
scroll to position [520, 0]
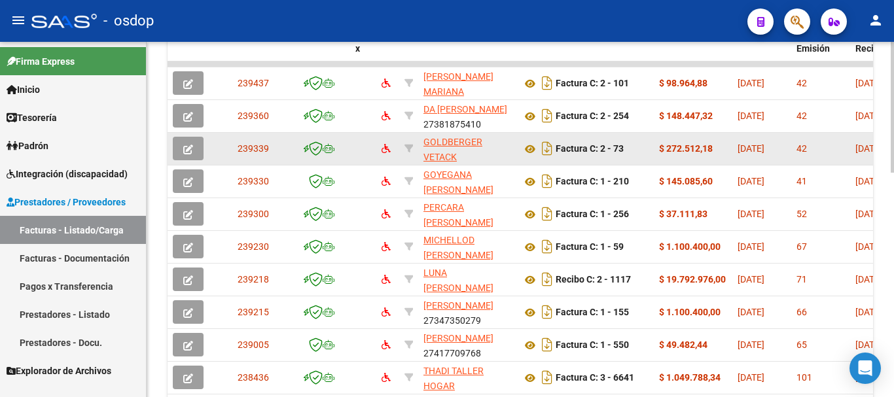
click at [452, 148] on app-link-go-to "GOLDBERGER VETACK [PERSON_NAME]" at bounding box center [467, 157] width 88 height 44
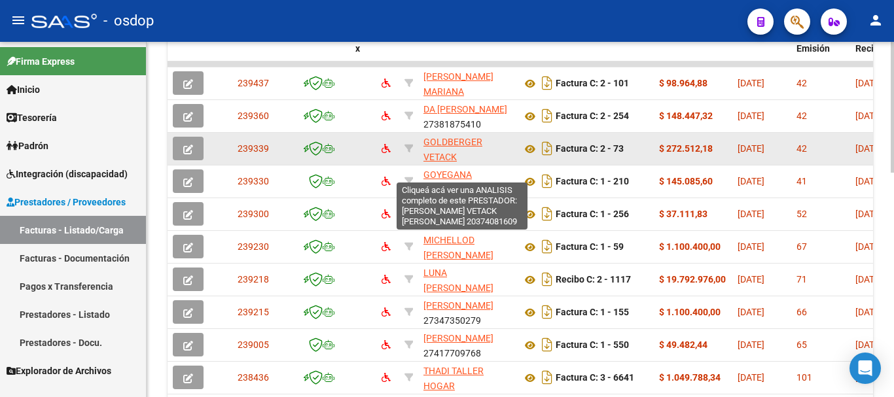
click at [451, 143] on span "GOLDBERGER VETACK [PERSON_NAME]" at bounding box center [458, 157] width 70 height 41
type textarea "20374081609"
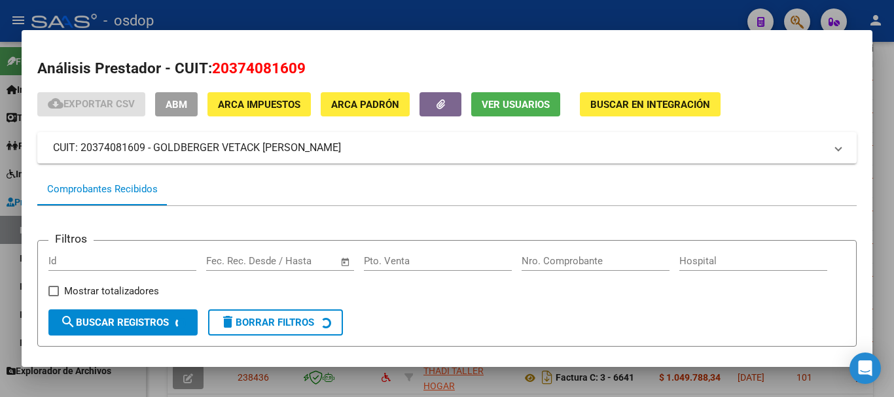
drag, startPoint x: 469, startPoint y: 38, endPoint x: 465, endPoint y: 14, distance: 24.6
click at [465, 14] on div "Análisis Prestador - CUIT: 20374081609 cloud_download Exportar CSV ABM ARCA Imp…" at bounding box center [447, 198] width 894 height 397
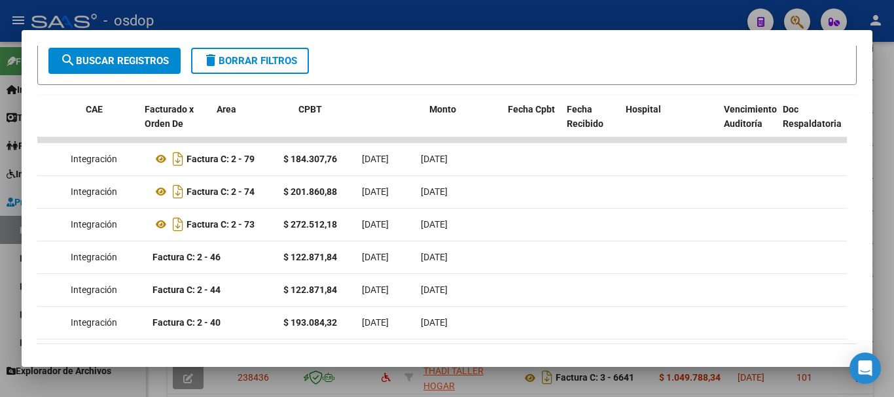
scroll to position [0, 0]
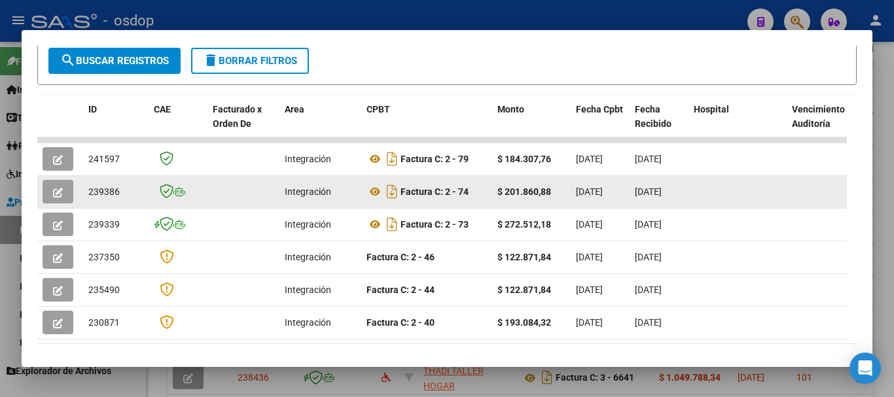
click at [55, 196] on icon "button" at bounding box center [58, 193] width 10 height 10
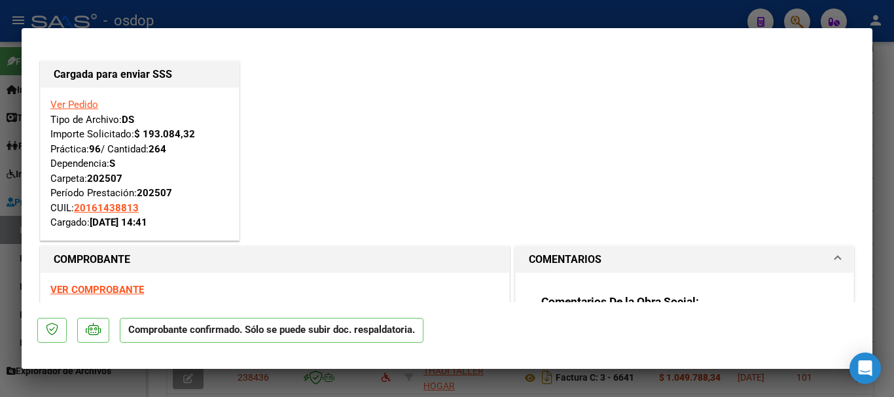
click at [386, 14] on div at bounding box center [447, 198] width 894 height 397
type input "$ 0,00"
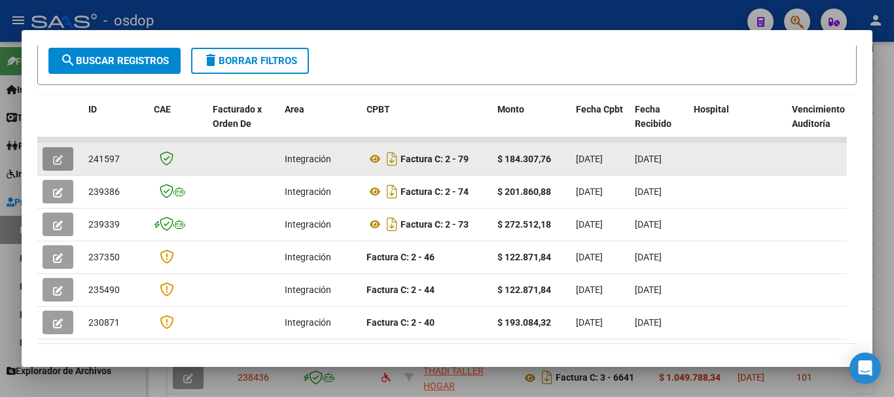
click at [63, 168] on button "button" at bounding box center [58, 159] width 31 height 24
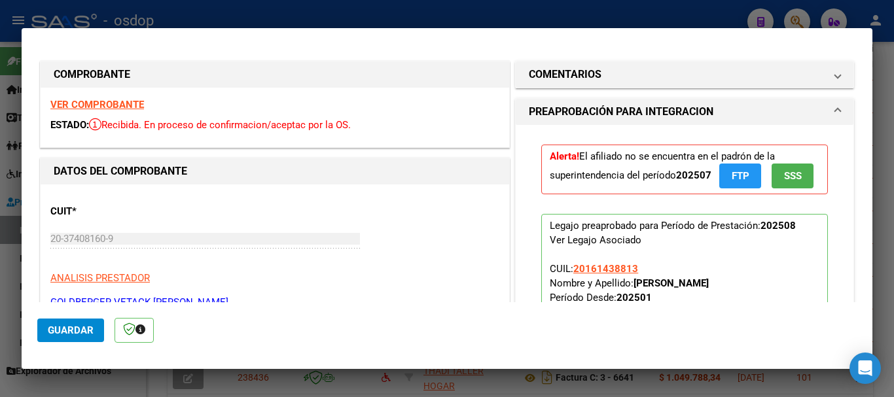
click at [485, 16] on div at bounding box center [447, 198] width 894 height 397
type input "$ 0,00"
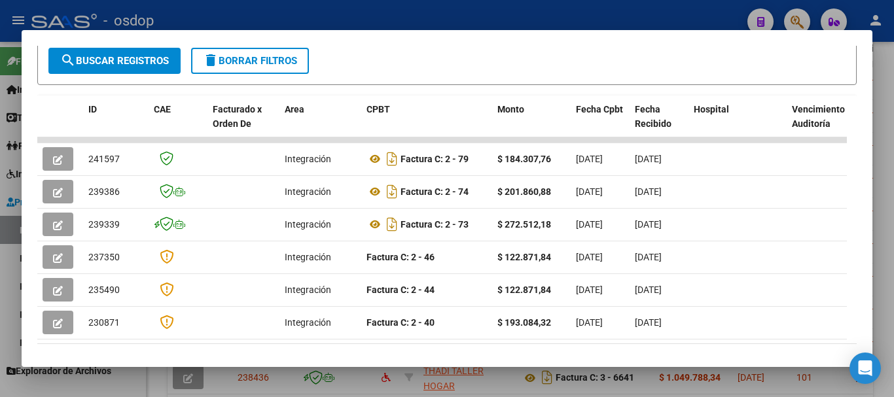
click at [485, 16] on div at bounding box center [447, 198] width 894 height 397
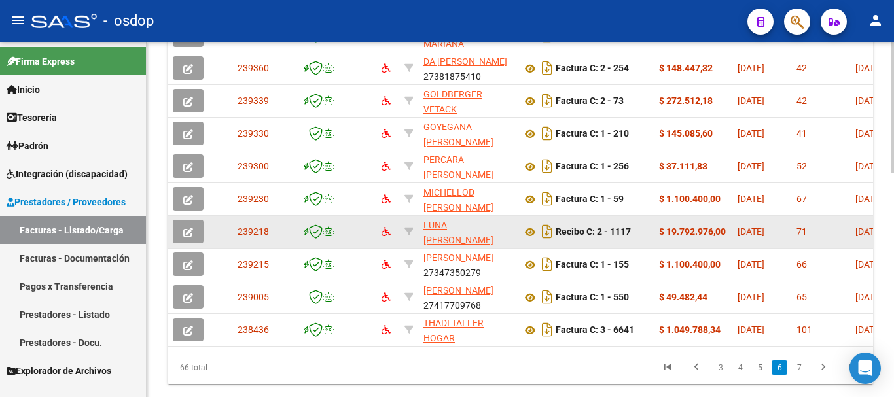
scroll to position [586, 0]
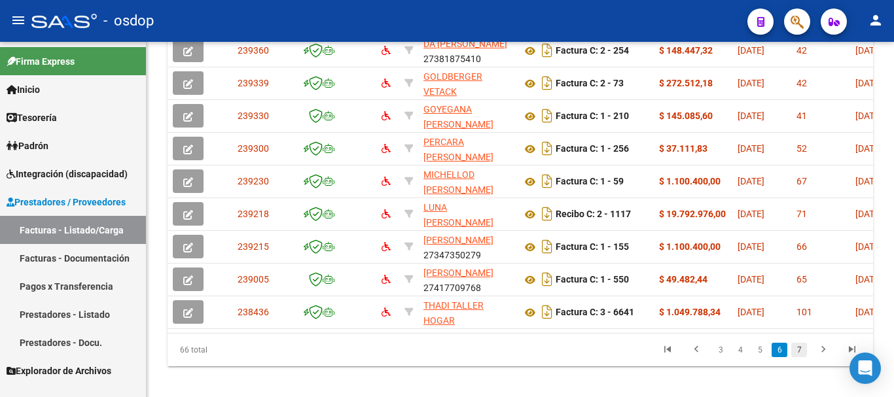
click at [801, 357] on link "7" at bounding box center [799, 350] width 16 height 14
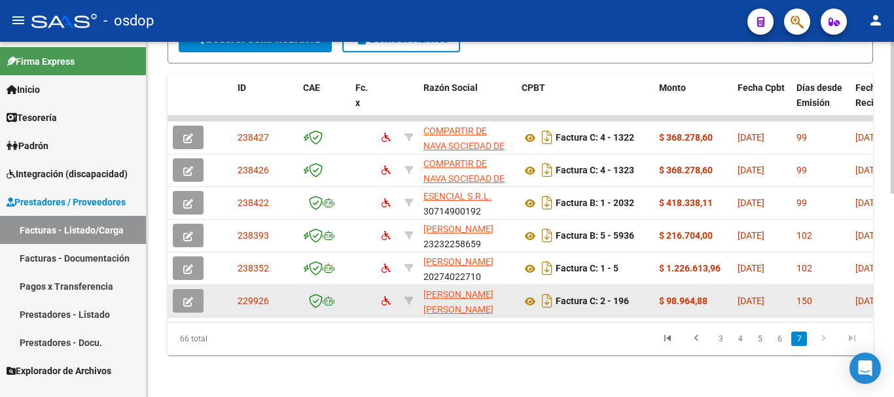
scroll to position [476, 0]
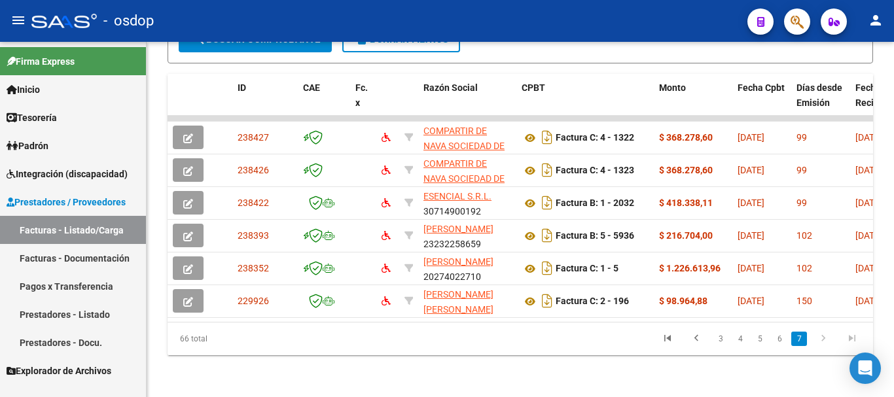
click at [523, 22] on div "- osdop" at bounding box center [383, 21] width 705 height 29
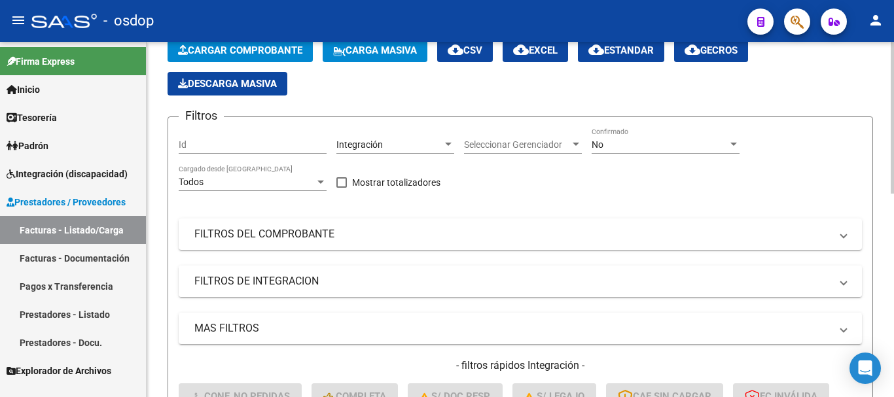
scroll to position [0, 0]
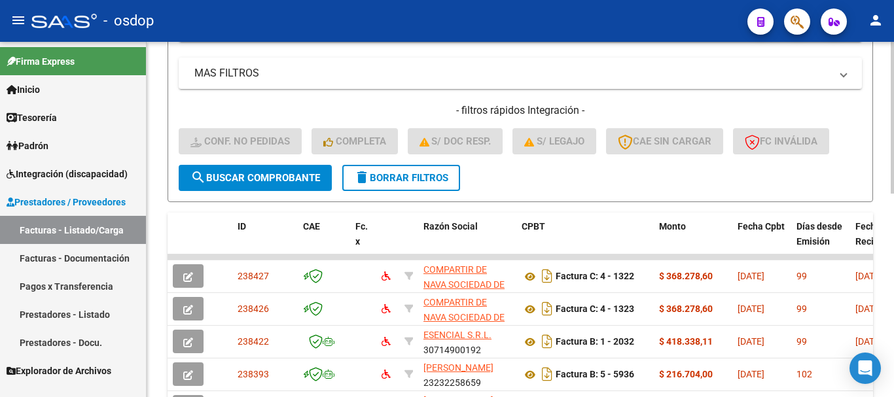
click at [394, 177] on span "delete Borrar Filtros" at bounding box center [401, 178] width 94 height 12
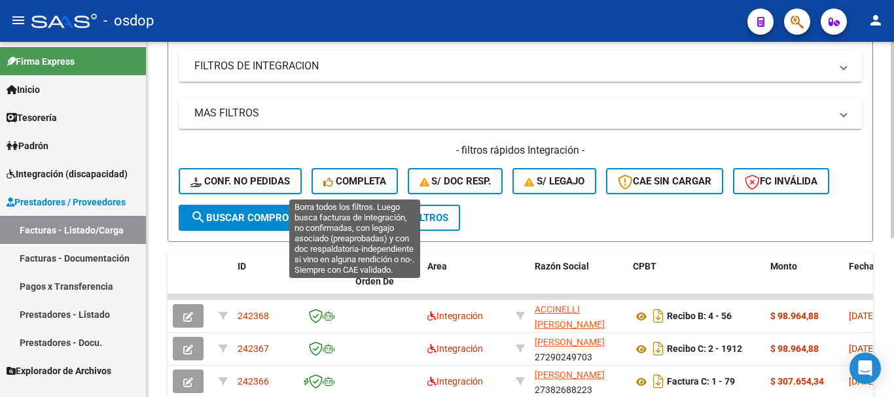
scroll to position [131, 0]
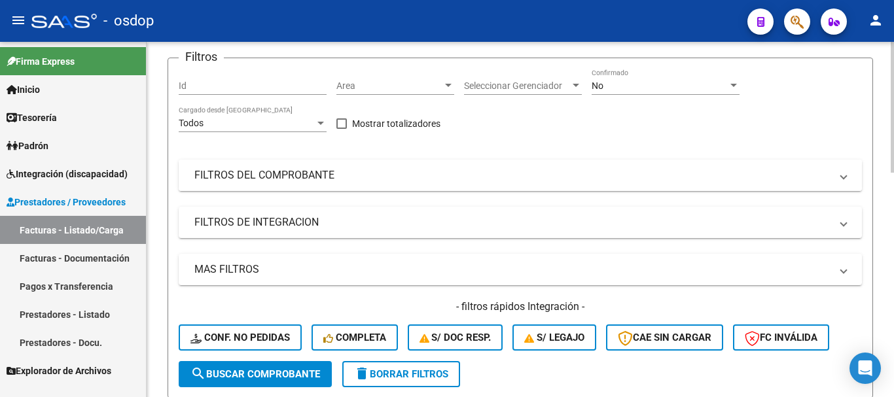
click at [268, 177] on mat-panel-title "FILTROS DEL COMPROBANTE" at bounding box center [512, 175] width 636 height 14
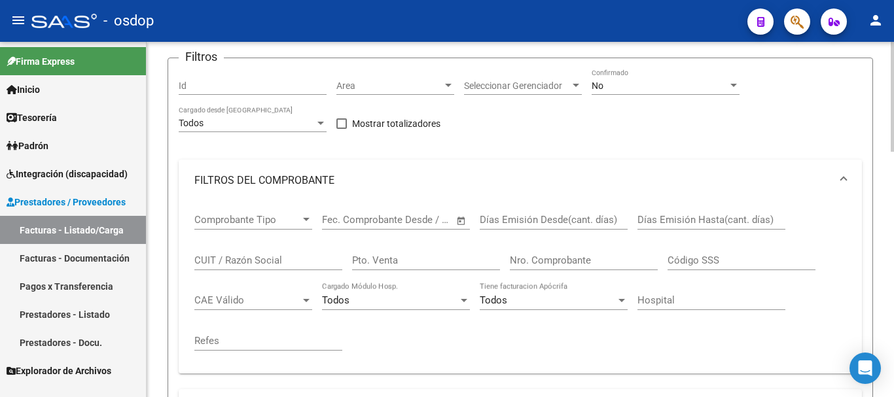
click at [249, 258] on input "CUIT / Razón Social" at bounding box center [268, 261] width 148 height 12
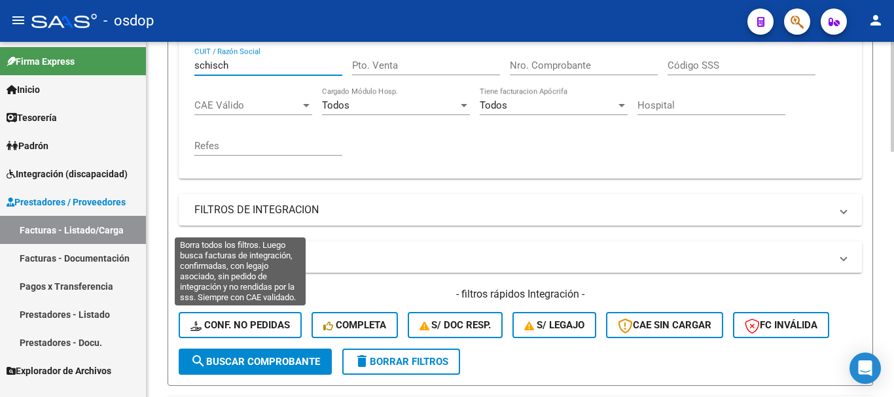
scroll to position [327, 0]
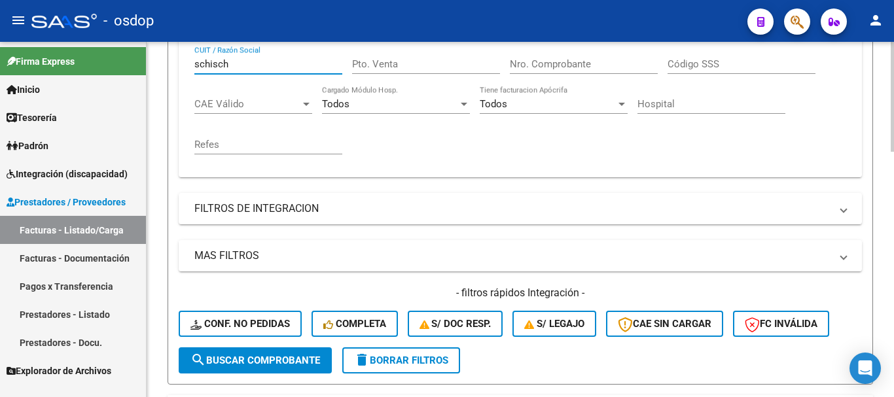
type input "schisch"
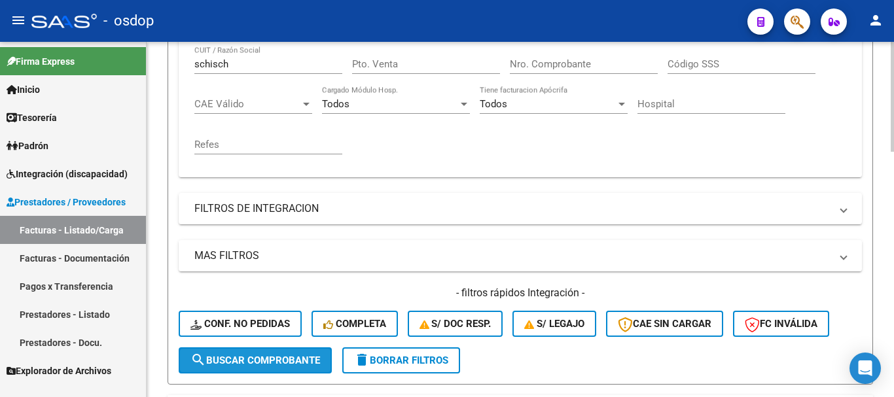
click at [275, 362] on span "search Buscar Comprobante" at bounding box center [255, 361] width 130 height 12
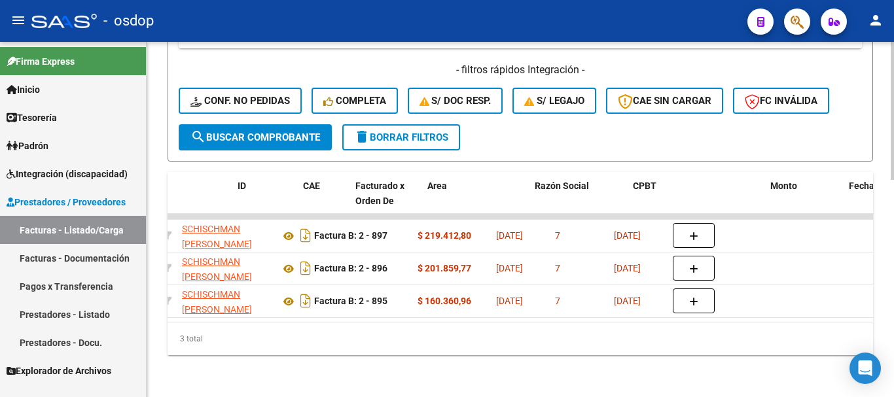
scroll to position [0, 0]
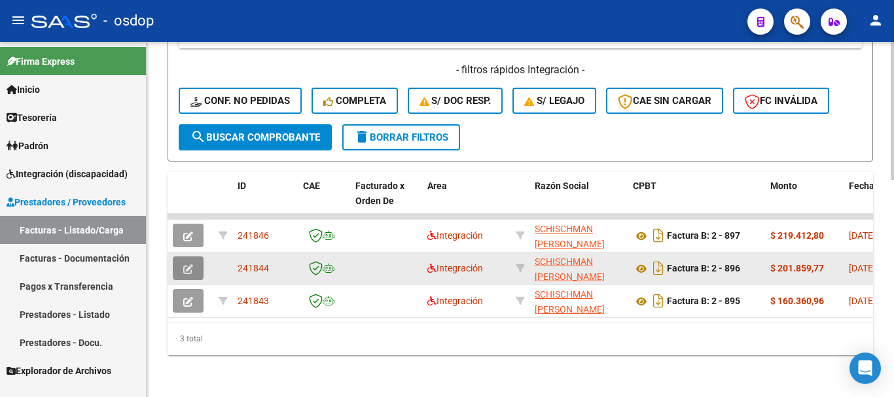
click at [182, 258] on button "button" at bounding box center [188, 268] width 31 height 24
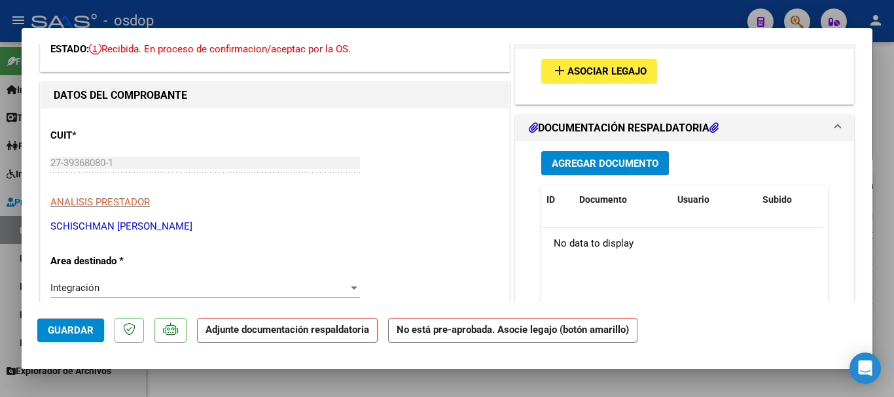
scroll to position [65, 0]
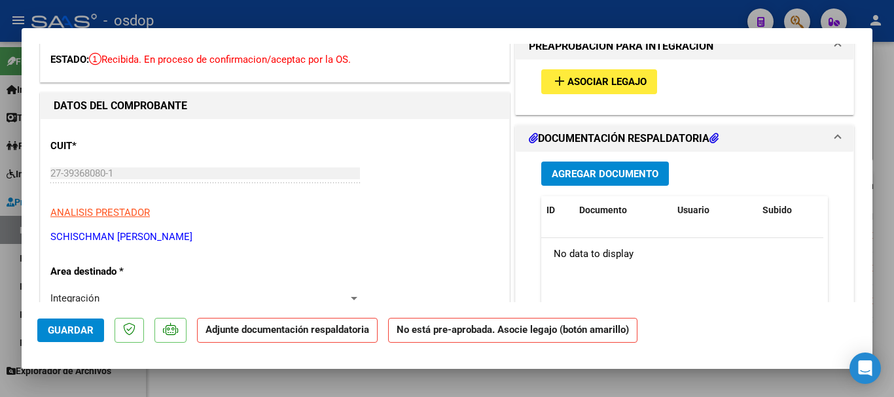
click at [599, 79] on span "Asociar Legajo" at bounding box center [606, 83] width 79 height 12
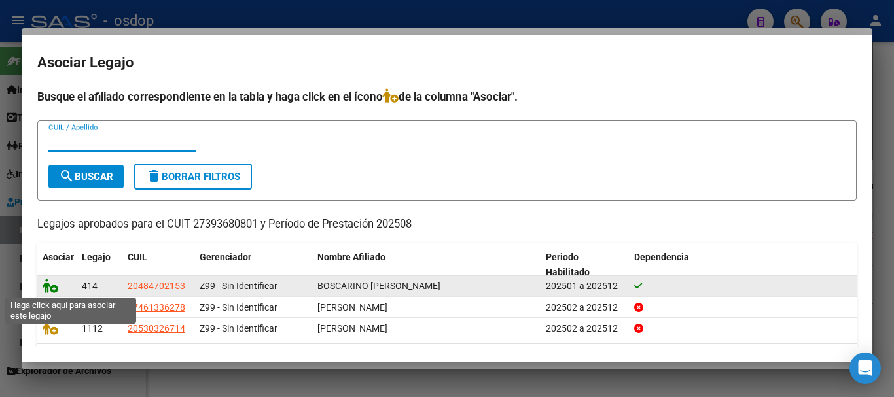
click at [56, 289] on icon at bounding box center [51, 286] width 16 height 14
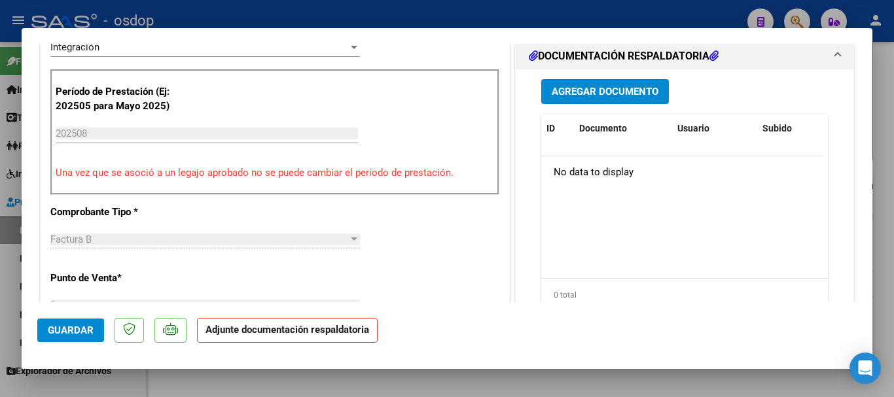
scroll to position [285, 0]
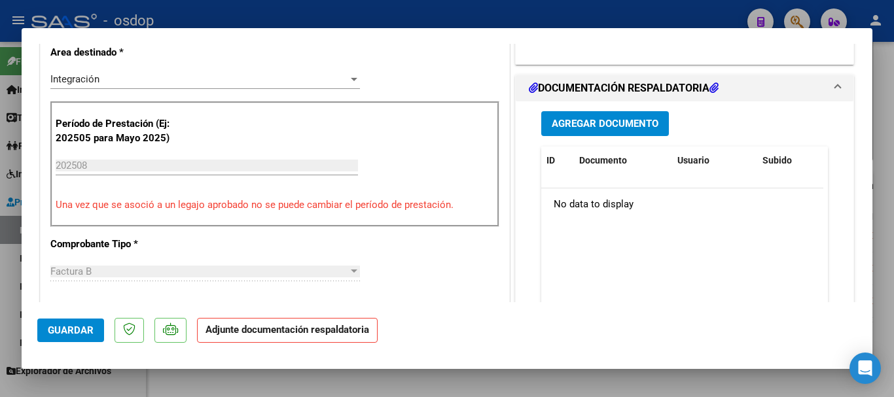
click at [478, 15] on div at bounding box center [447, 198] width 894 height 397
type input "$ 0,00"
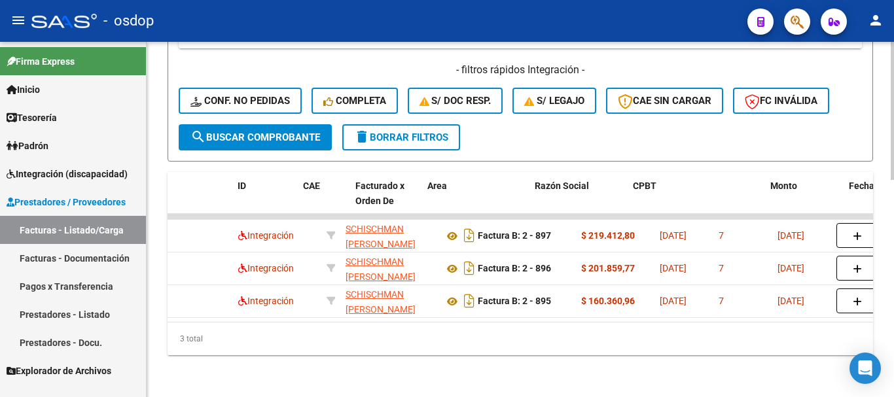
scroll to position [0, 0]
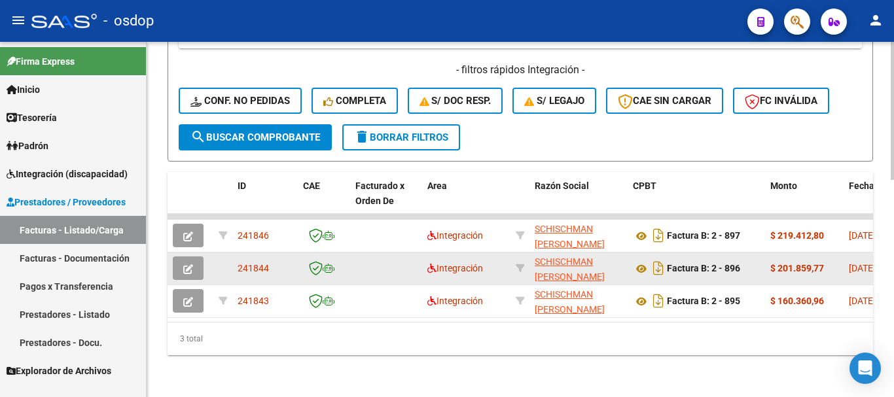
click at [191, 264] on icon "button" at bounding box center [188, 269] width 10 height 10
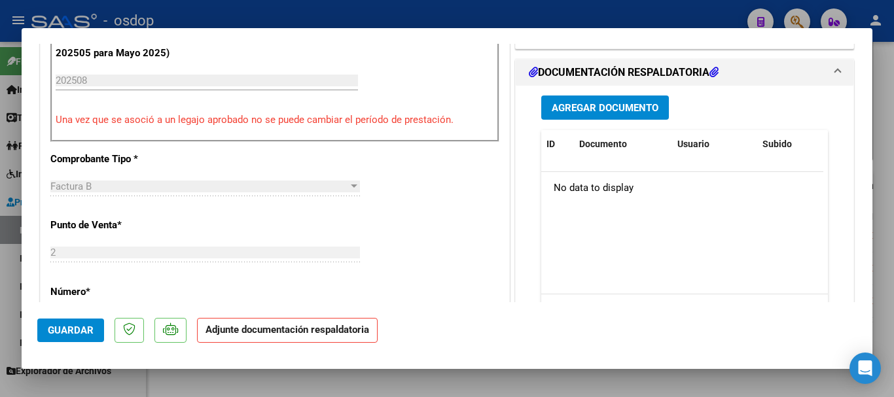
scroll to position [393, 0]
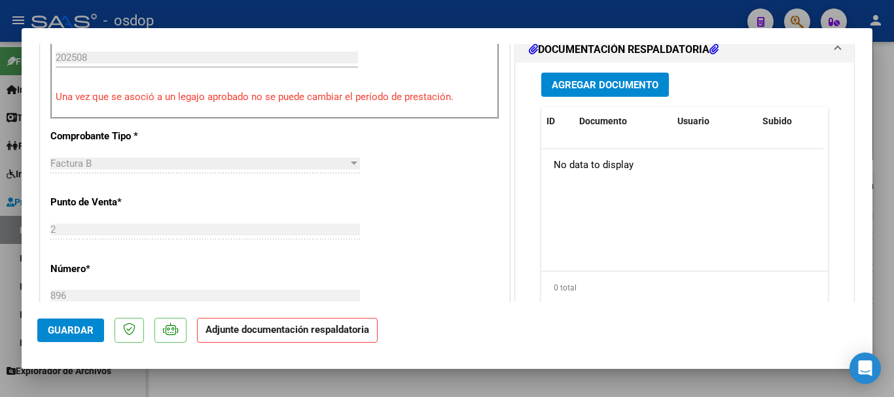
click at [427, 15] on div at bounding box center [447, 198] width 894 height 397
type input "$ 0,00"
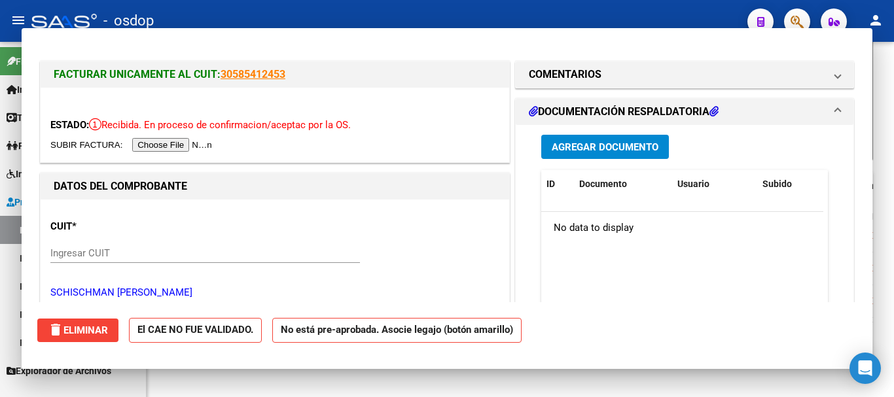
scroll to position [561, 0]
